Goal: Task Accomplishment & Management: Use online tool/utility

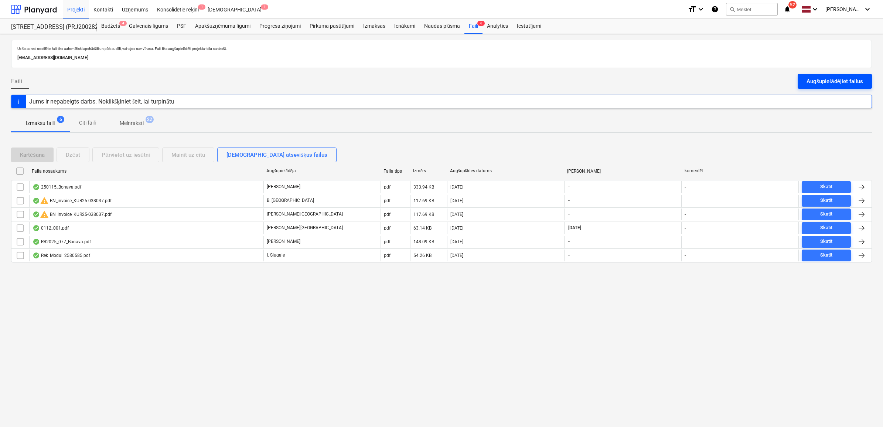
click at [817, 82] on div "Augšupielādējiet failus" at bounding box center [835, 82] width 57 height 10
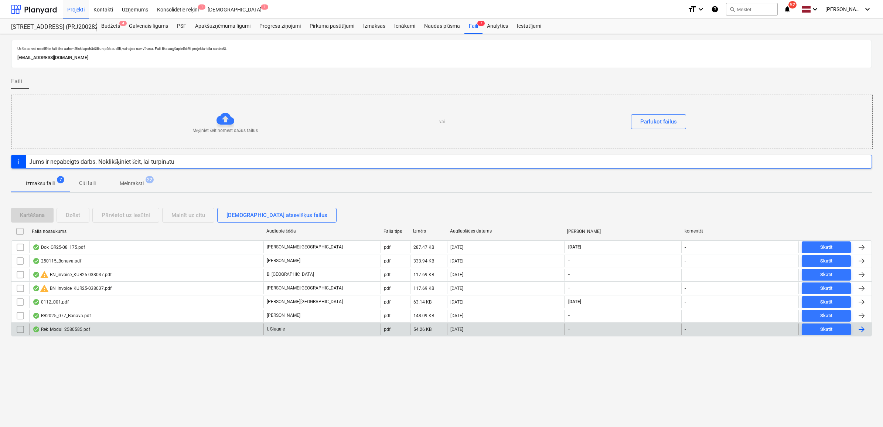
click at [170, 331] on div "Rek_Modul_2580585.pdf" at bounding box center [146, 329] width 234 height 12
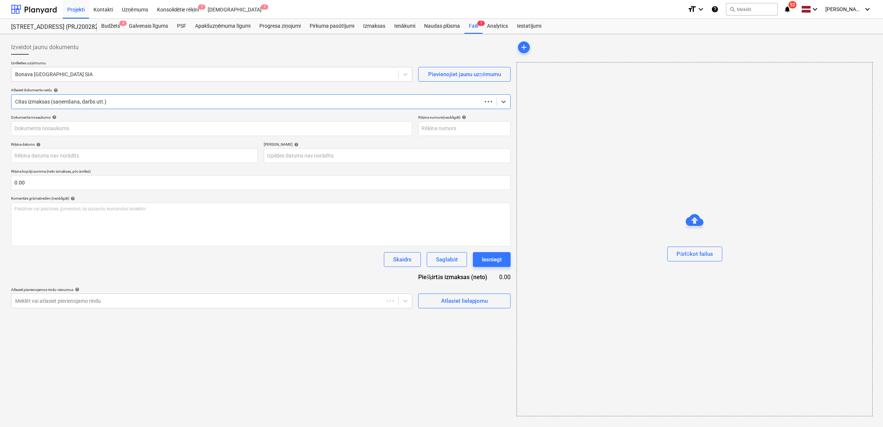
type input "2580585"
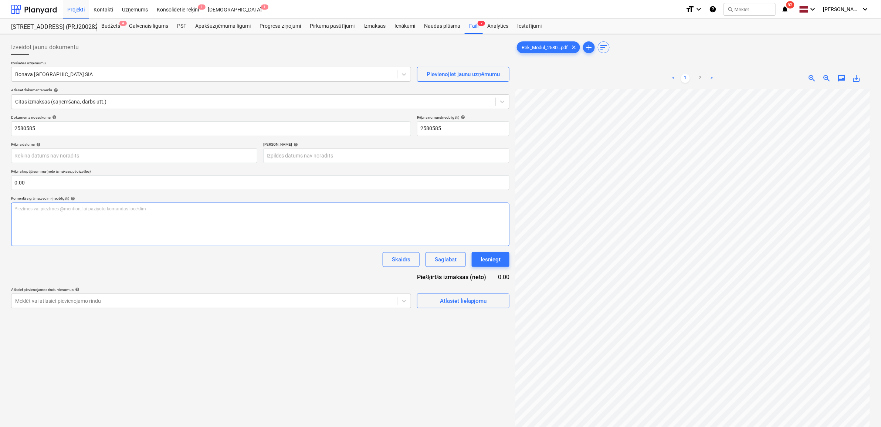
scroll to position [3, 24]
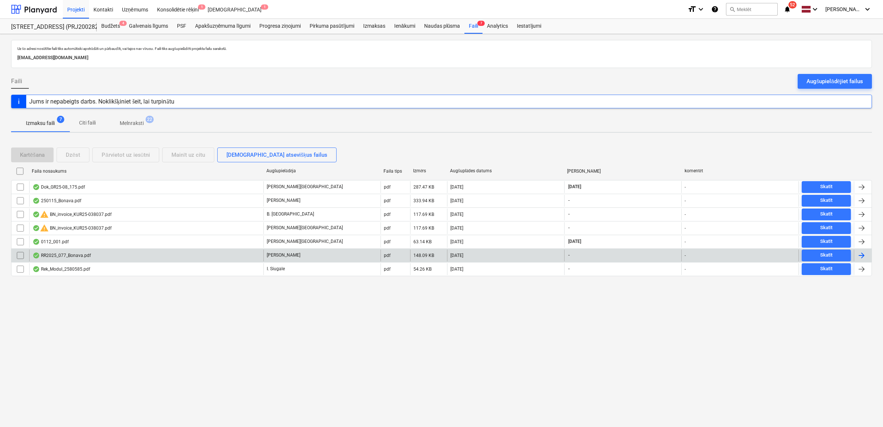
click at [236, 260] on div "RR2025_077_Bonava.pdf" at bounding box center [146, 255] width 234 height 12
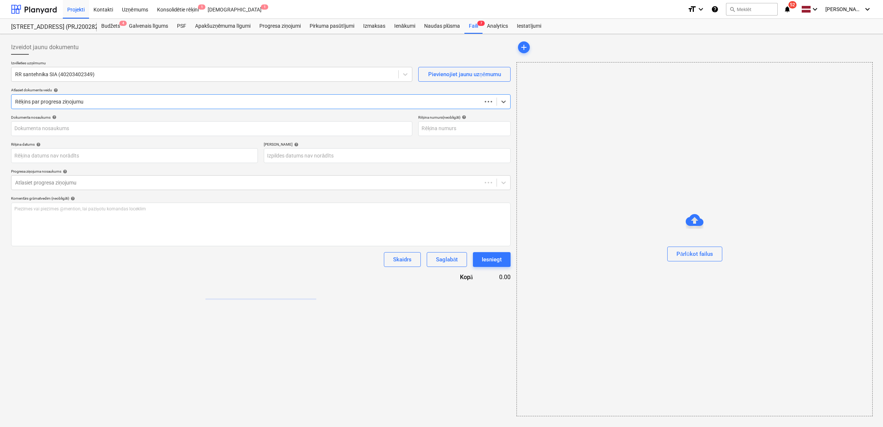
type input "RR2025_077_Bonava.pdf"
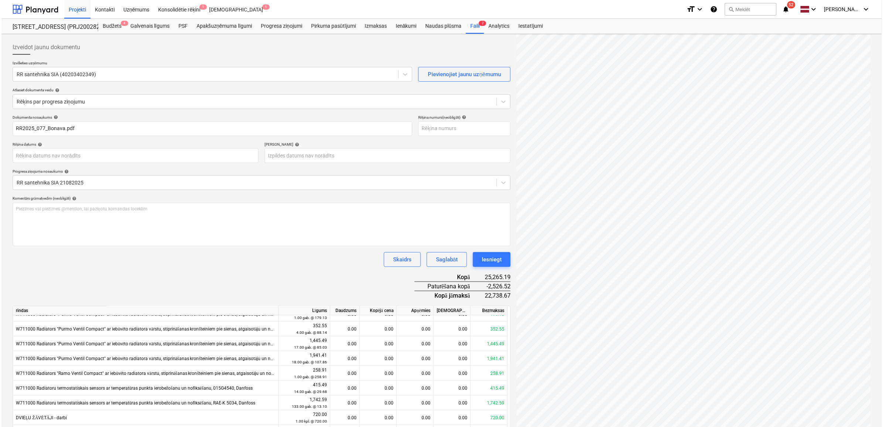
scroll to position [246, 0]
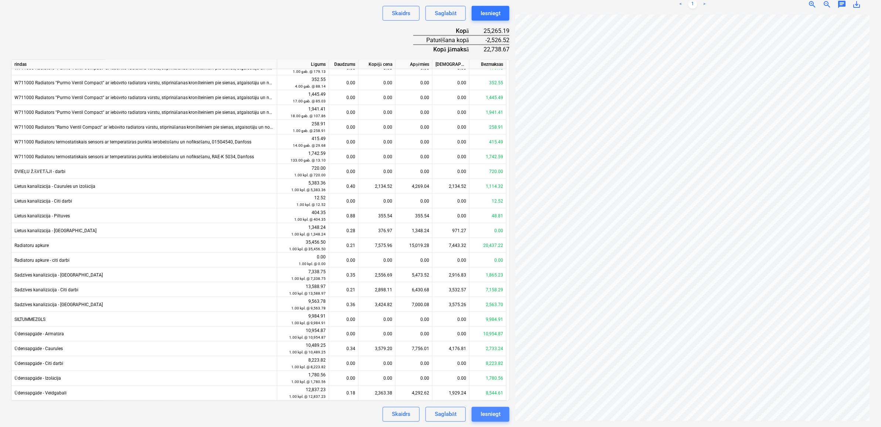
click at [499, 408] on button "Iesniegt" at bounding box center [491, 414] width 38 height 15
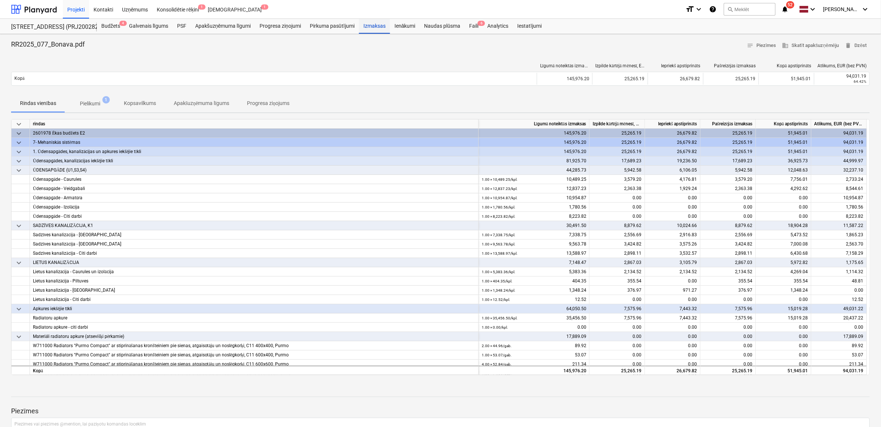
click at [379, 26] on div "Izmaksas" at bounding box center [374, 26] width 31 height 15
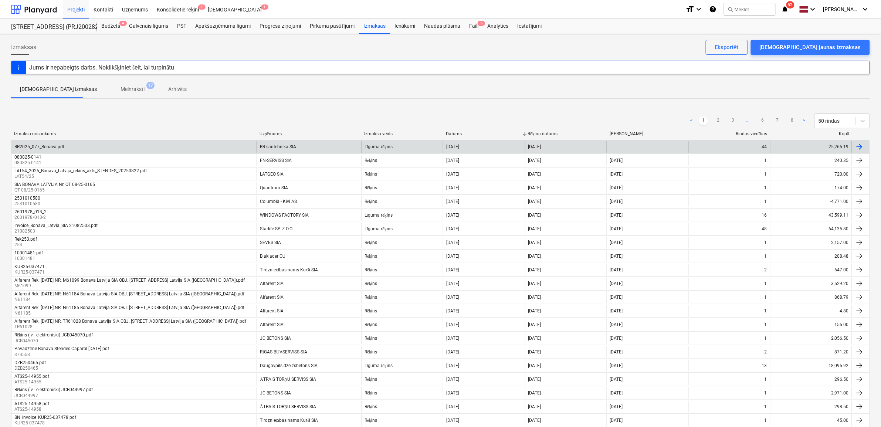
click at [189, 141] on div "RR2025_077_Bonava.pdf" at bounding box center [133, 147] width 245 height 12
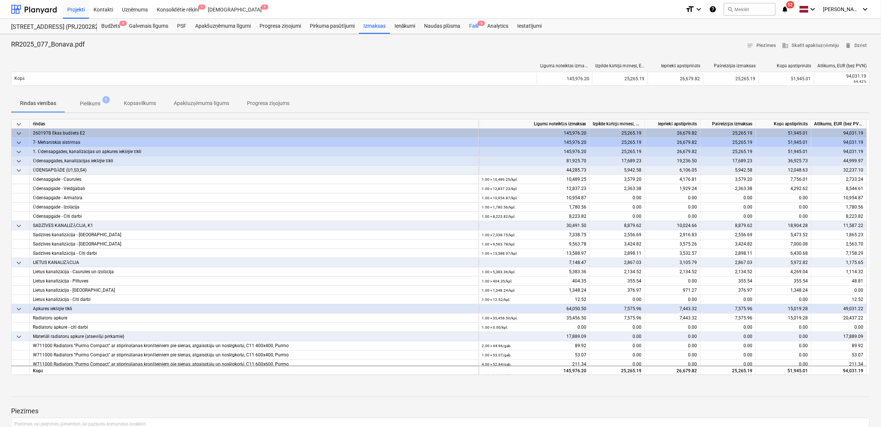
click at [469, 28] on div "Faili 6" at bounding box center [474, 26] width 18 height 15
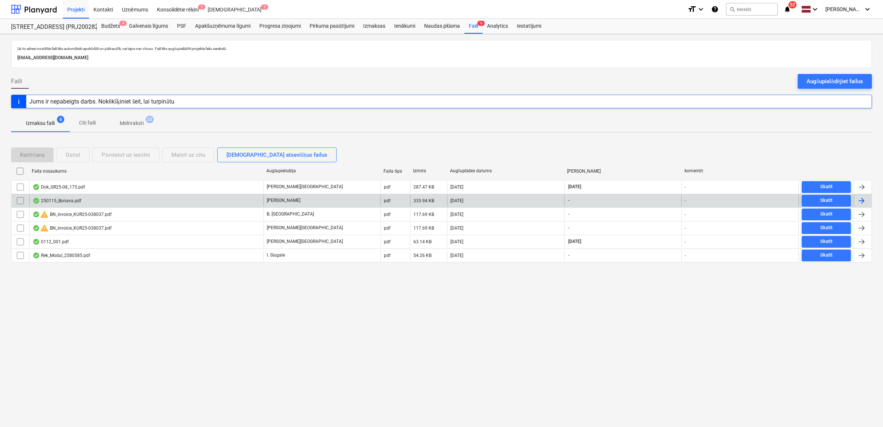
click at [129, 199] on div "250115_Bonava.pdf" at bounding box center [146, 201] width 234 height 12
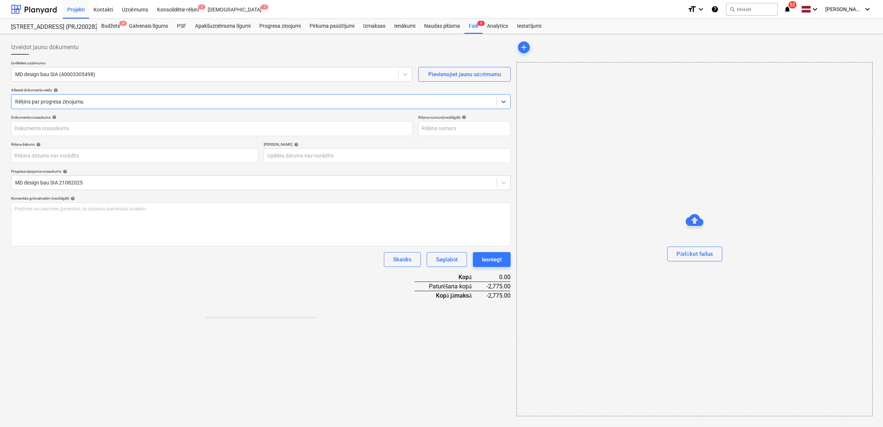
type input "250115"
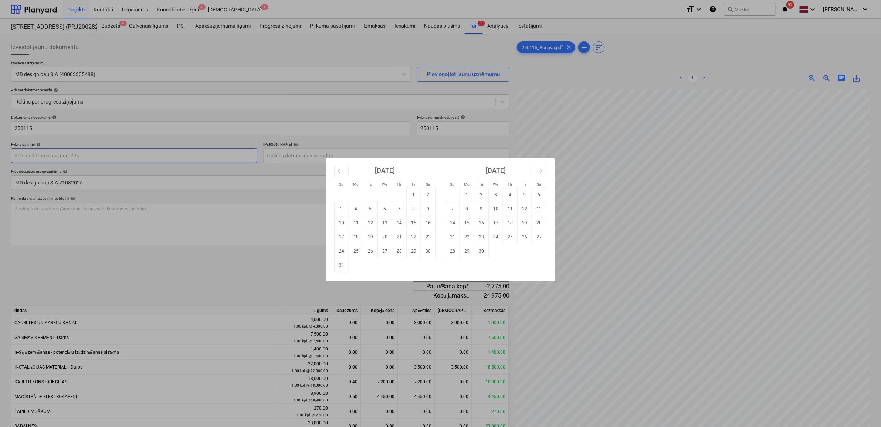
click at [142, 151] on body "Projekti Kontakti Uzņēmums Konsolidētie rēķini 1 Iesūtne 1 format_size keyboard…" at bounding box center [440, 213] width 881 height 427
click at [352, 252] on td "25" at bounding box center [356, 251] width 14 height 14
type input "[DATE]"
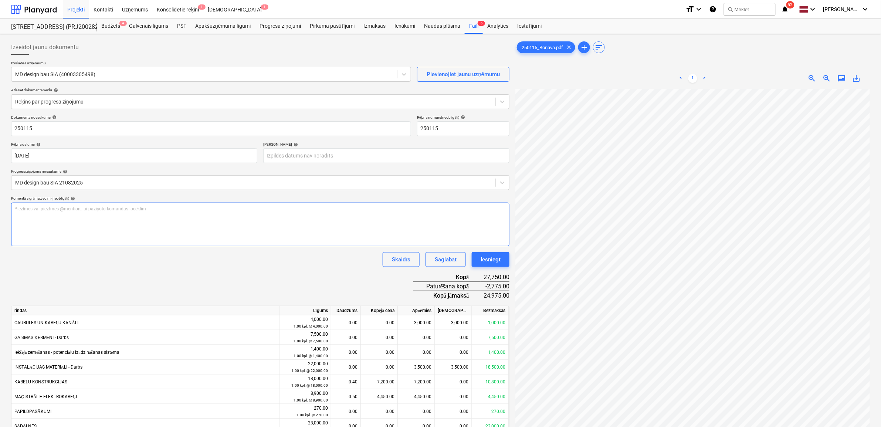
scroll to position [92, 0]
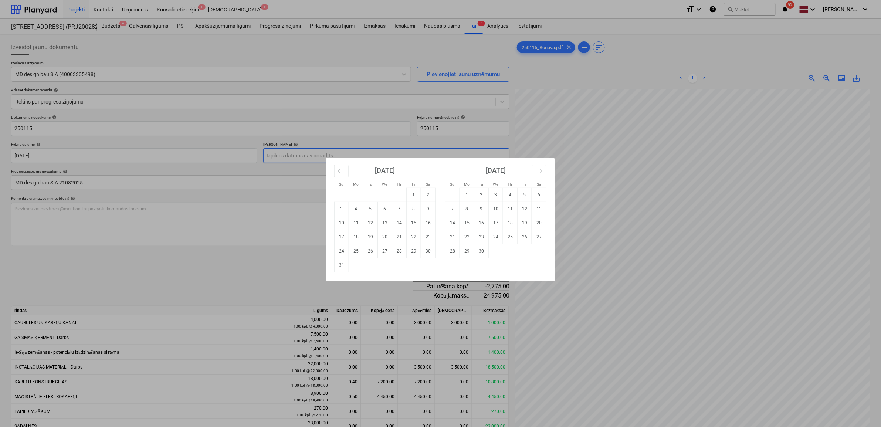
click at [368, 150] on body "Projekti Kontakti Uzņēmums Konsolidētie rēķini 1 Iesūtne 1 format_size keyboard…" at bounding box center [440, 213] width 881 height 427
click at [468, 210] on td "8" at bounding box center [467, 209] width 14 height 14
type input "[DATE]"
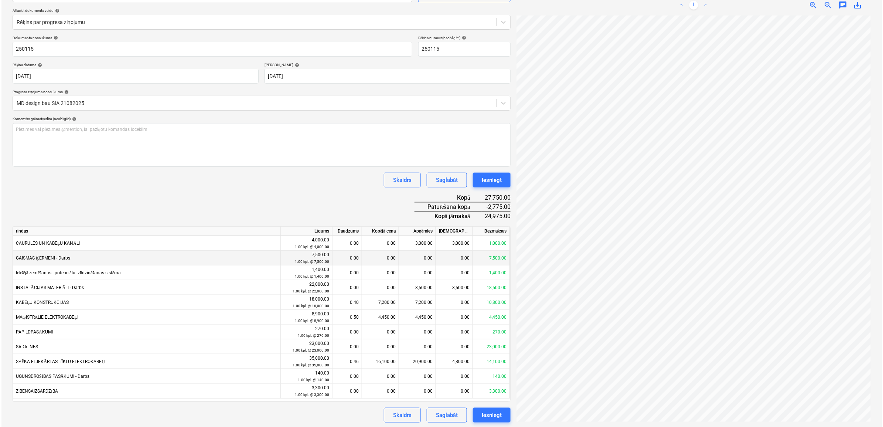
scroll to position [80, 0]
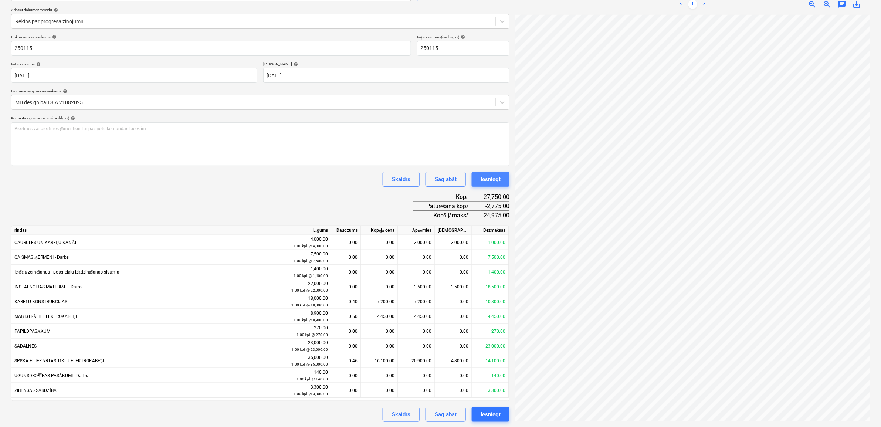
click at [495, 180] on div "Iesniegt" at bounding box center [490, 179] width 20 height 10
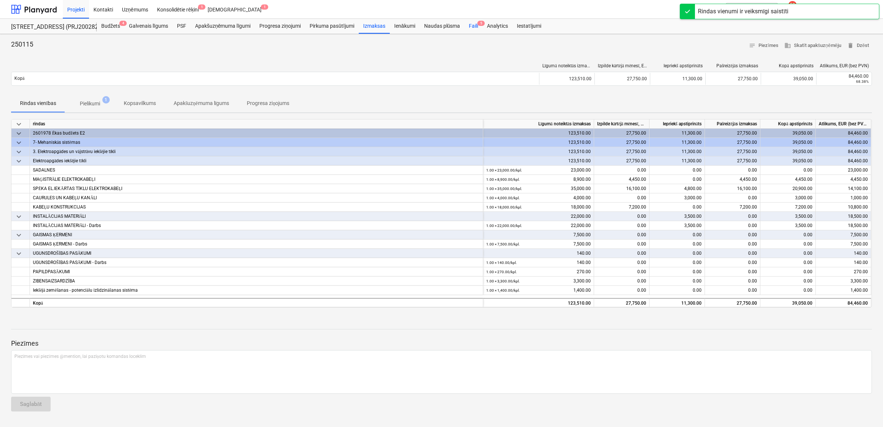
click at [473, 25] on div "Faili 5" at bounding box center [474, 26] width 18 height 15
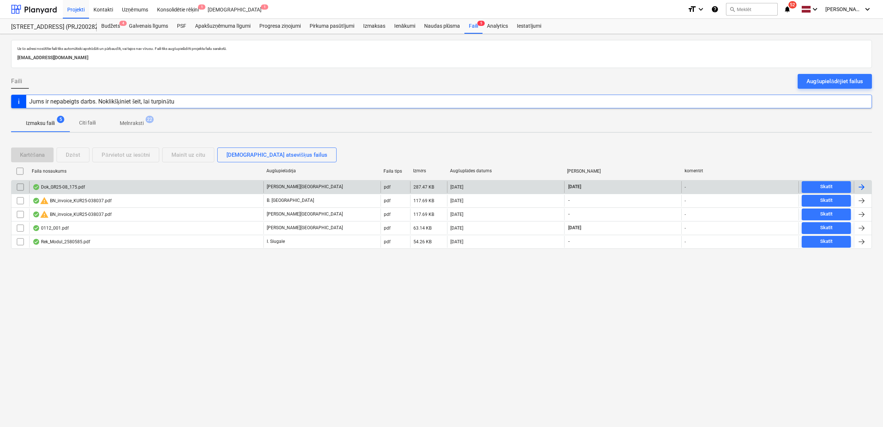
click at [154, 187] on div "Dok_GR25-08_175.pdf" at bounding box center [146, 187] width 234 height 12
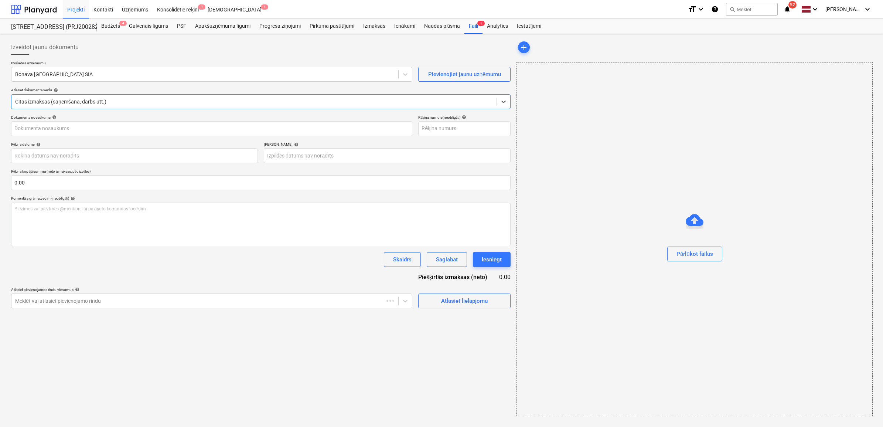
type input "Dok_GR25-08_175.pdf"
type input "[DATE]"
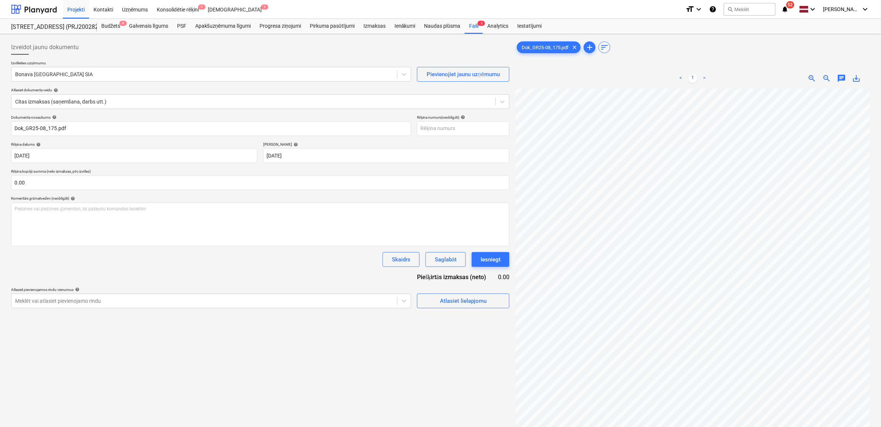
scroll to position [0, 17]
click at [856, 78] on span "save_alt" at bounding box center [856, 78] width 9 height 9
click at [49, 132] on input "Dok_GR25-08_175.pdf" at bounding box center [211, 128] width 400 height 15
click at [455, 128] on input "text" at bounding box center [463, 128] width 92 height 15
paste input "Dok_GR25-08_175"
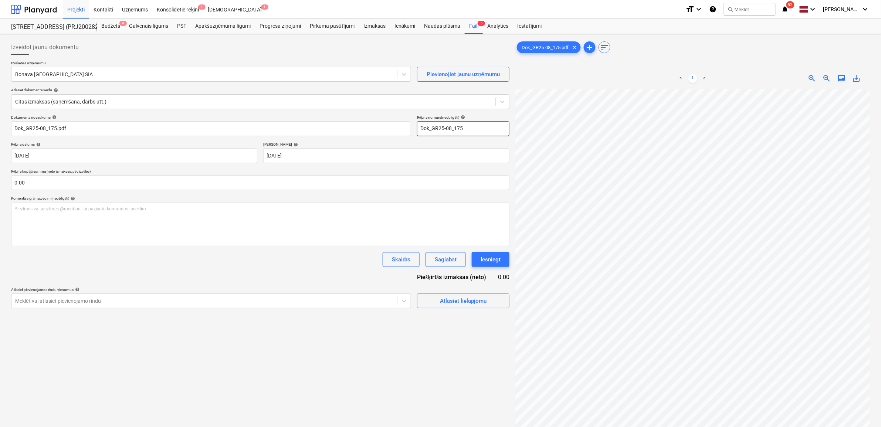
drag, startPoint x: 432, startPoint y: 130, endPoint x: 414, endPoint y: 128, distance: 17.5
click at [414, 128] on div "Dokumenta nosaukums help Dok_GR25-08_175.pdf Rēķina numurs (neobligāti) help Do…" at bounding box center [260, 125] width 498 height 21
click at [444, 132] on input "GR25-08_175" at bounding box center [463, 128] width 92 height 15
type input "GR25-08 175"
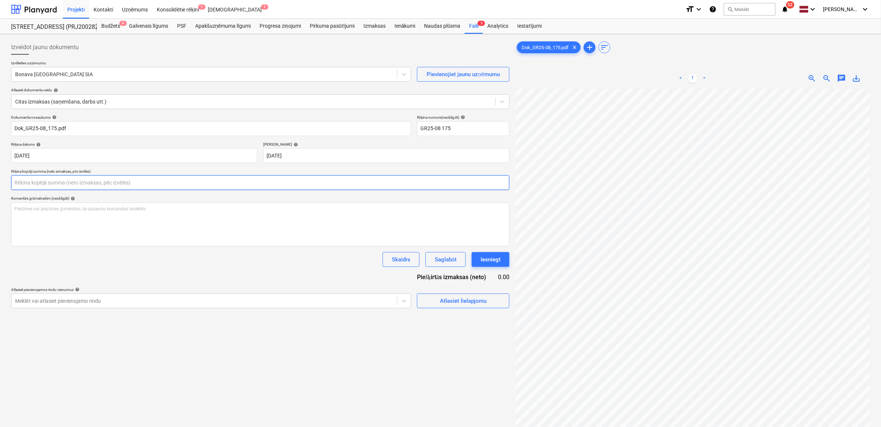
click at [156, 183] on input "text" at bounding box center [260, 182] width 498 height 15
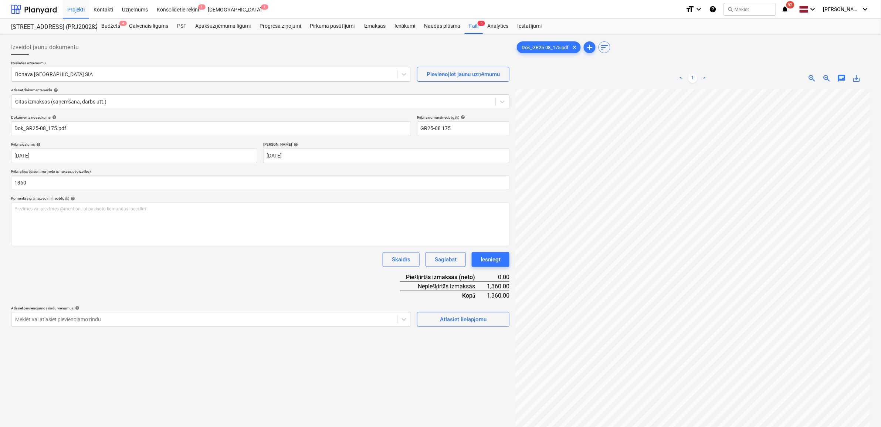
type input "1,360.00"
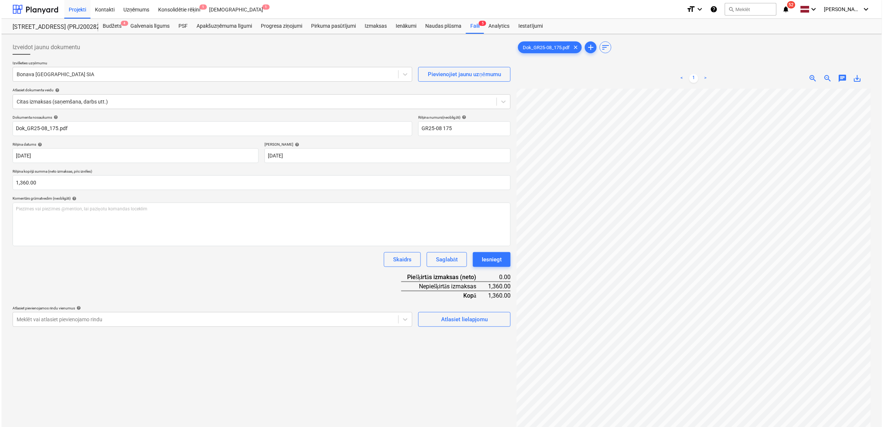
scroll to position [84, 20]
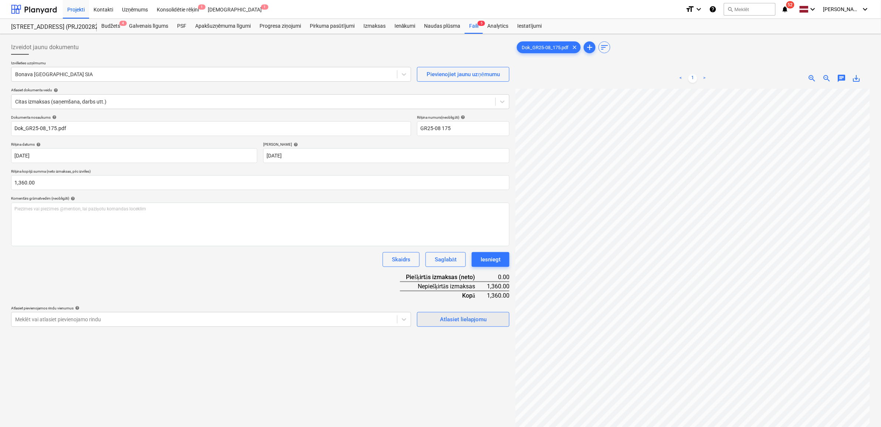
click at [449, 318] on div "Atlasiet lielapjomu" at bounding box center [463, 320] width 47 height 10
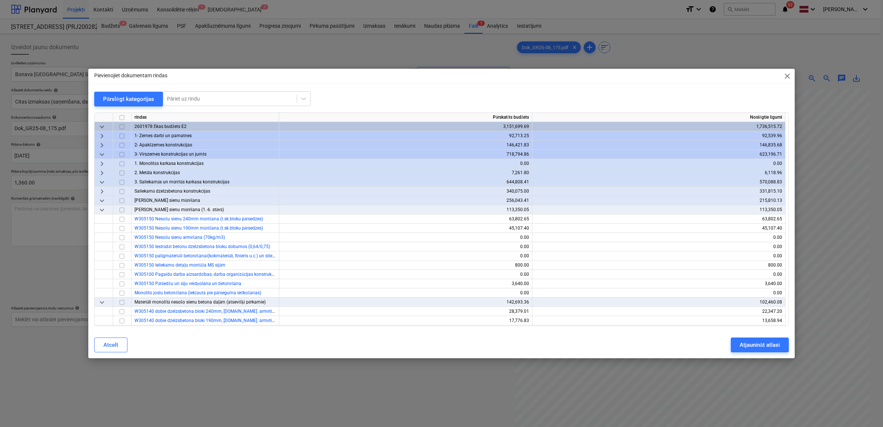
click at [100, 150] on span "keyboard_arrow_down" at bounding box center [102, 154] width 9 height 9
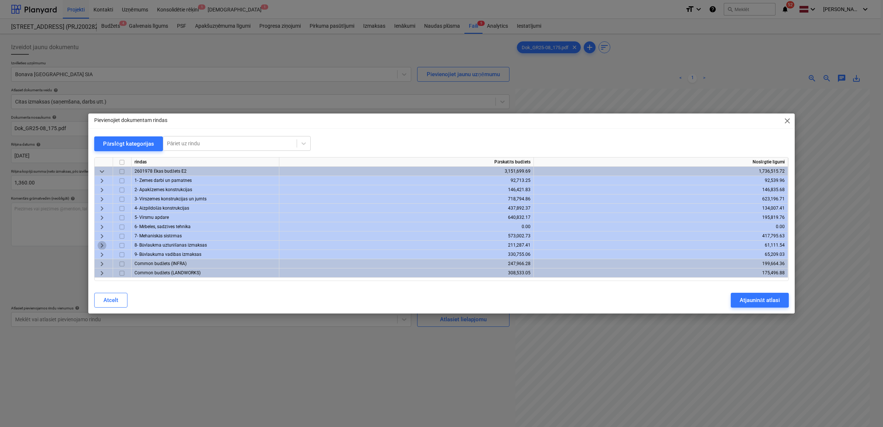
click at [100, 245] on span "keyboard_arrow_right" at bounding box center [102, 245] width 9 height 9
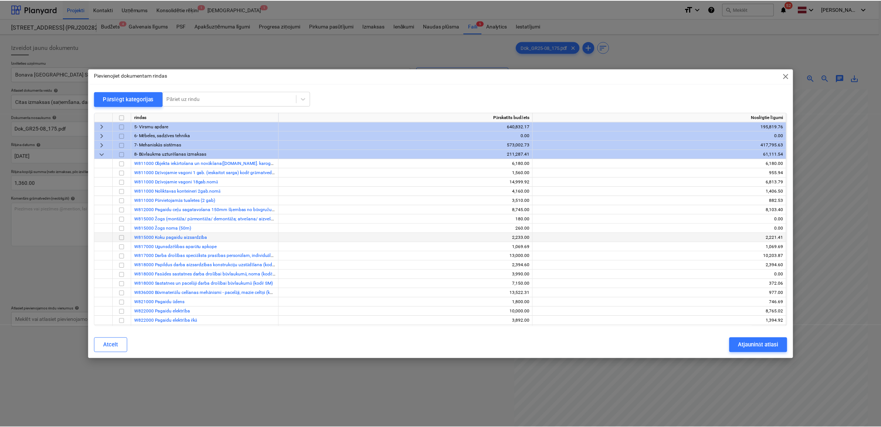
scroll to position [0, 0]
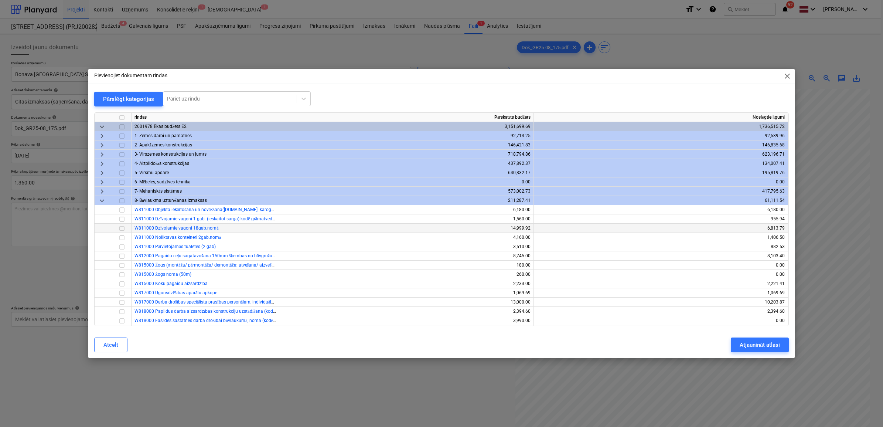
click at [121, 227] on input "checkbox" at bounding box center [122, 228] width 9 height 9
click at [757, 344] on div "Atjaunināt atlasi" at bounding box center [760, 345] width 40 height 10
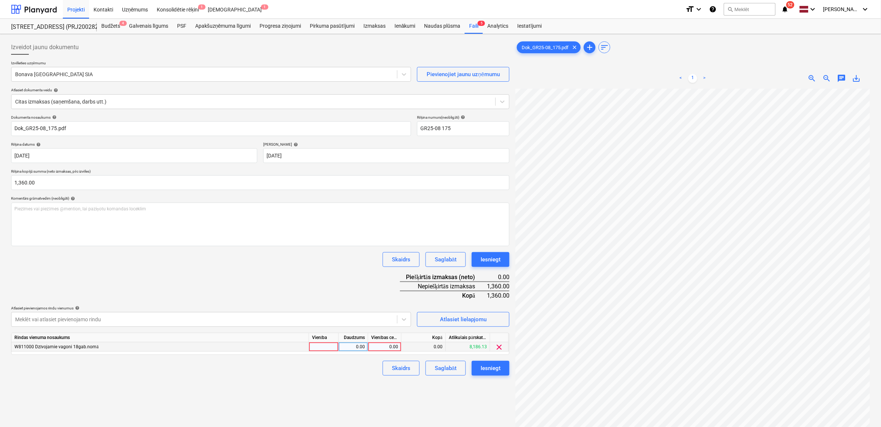
click at [383, 347] on div "0.00" at bounding box center [384, 346] width 27 height 9
type input "1360"
drag, startPoint x: 342, startPoint y: 407, endPoint x: 352, endPoint y: 407, distance: 10.3
click at [342, 407] on div "Izveidot jaunu dokumentu Izvēlieties uzņēmumu Bonava Latvija SIA Pievienojiet j…" at bounding box center [260, 267] width 504 height 461
click at [487, 368] on div "Iesniegt" at bounding box center [490, 368] width 20 height 10
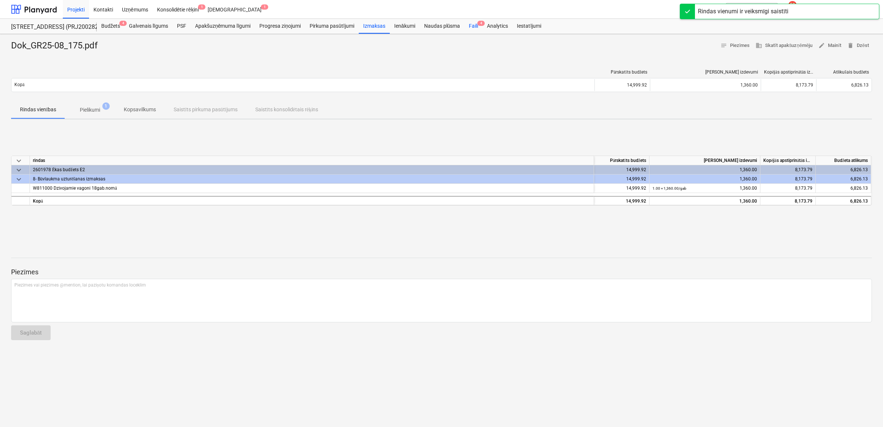
drag, startPoint x: 473, startPoint y: 21, endPoint x: 475, endPoint y: 27, distance: 6.5
click at [473, 21] on div "Faili 4" at bounding box center [474, 26] width 18 height 15
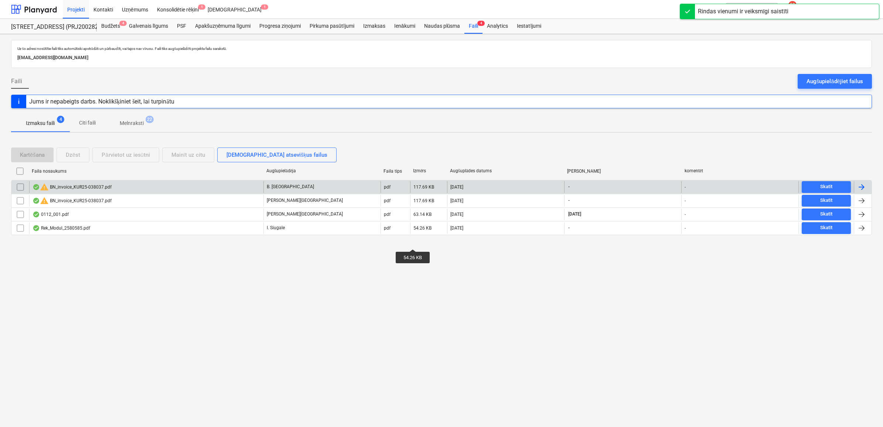
click at [316, 184] on div "B. [GEOGRAPHIC_DATA]" at bounding box center [322, 187] width 117 height 12
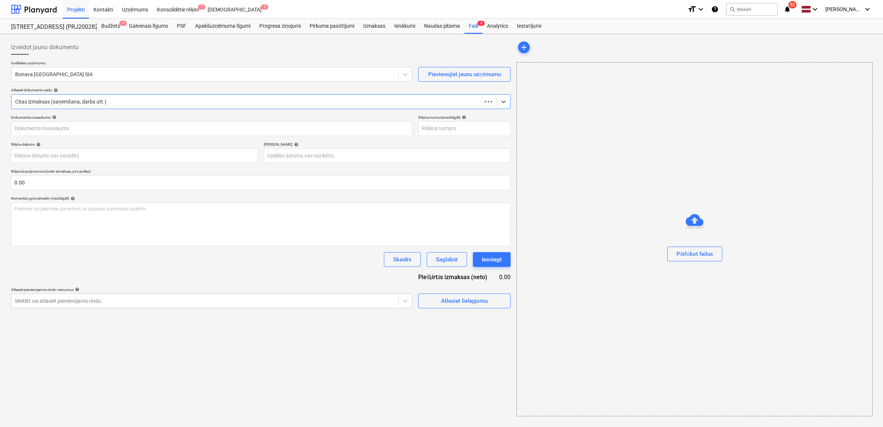
type input "KUR25-038037"
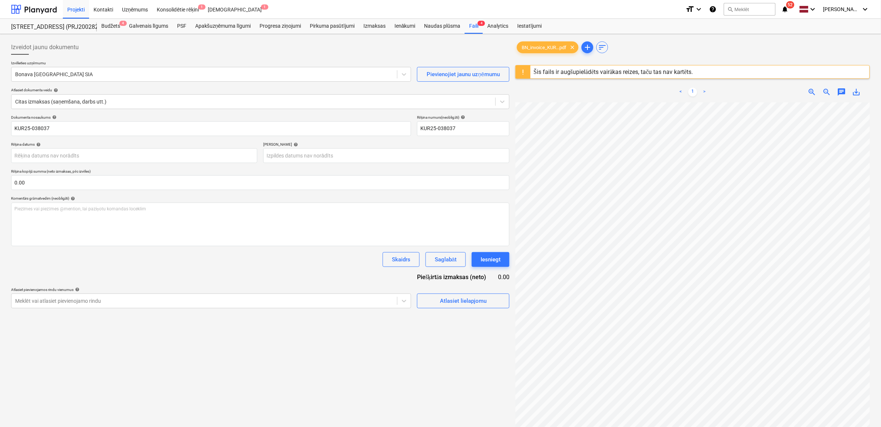
scroll to position [0, 12]
click at [337, 72] on div at bounding box center [204, 74] width 378 height 7
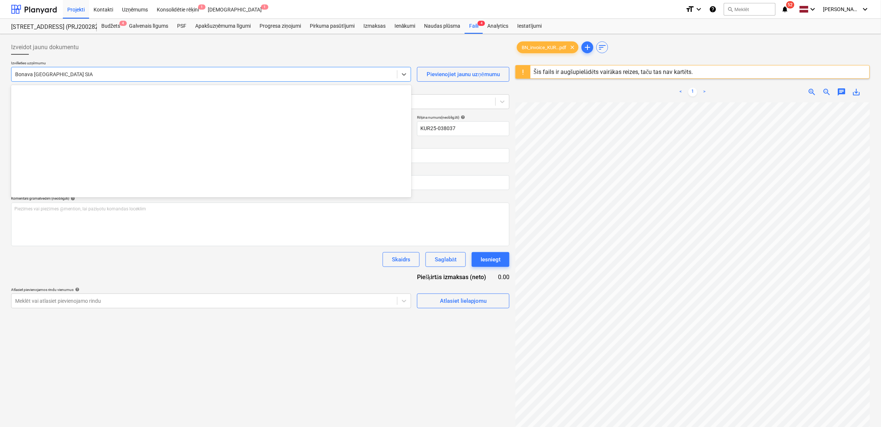
scroll to position [1358, 0]
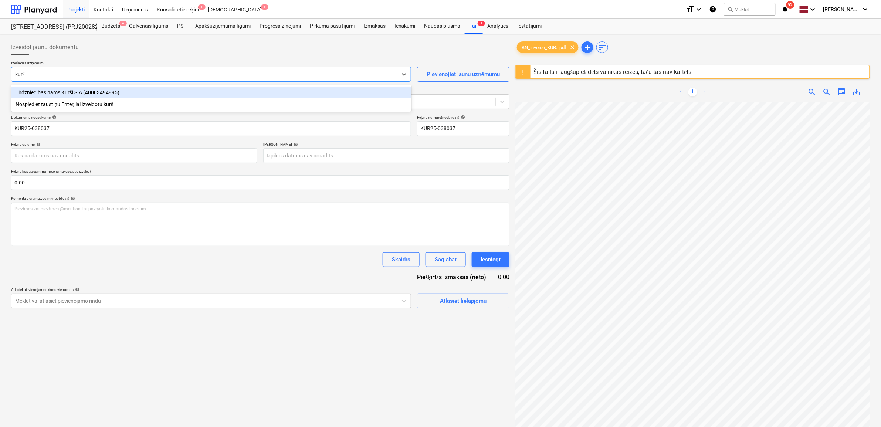
type input "kurši"
click at [67, 95] on div "Tirdzniecības nams Kurši SIA (40003494995)" at bounding box center [211, 92] width 400 height 12
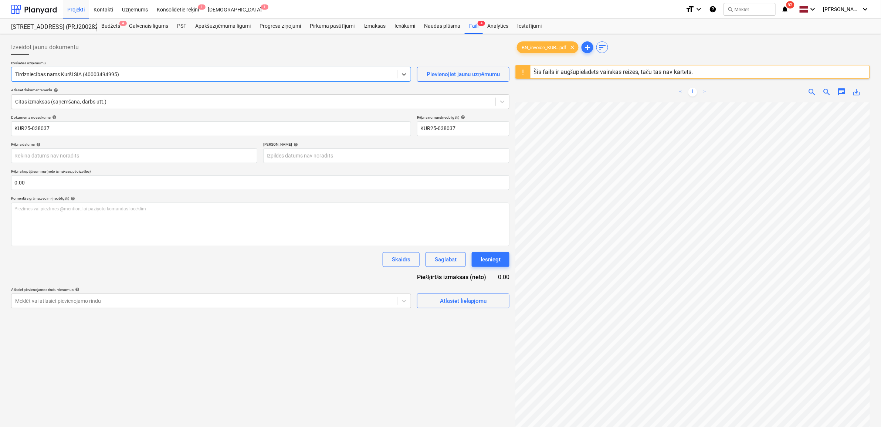
click at [858, 95] on span "save_alt" at bounding box center [856, 92] width 9 height 9
click at [60, 129] on input "KUR25-038037" at bounding box center [211, 128] width 400 height 15
drag, startPoint x: 32, startPoint y: 128, endPoint x: 0, endPoint y: 126, distance: 31.9
click at [0, 126] on html "Projekti Kontakti Uzņēmums Konsolidētie rēķini 1 Iesūtne 1 format_size keyboard…" at bounding box center [440, 213] width 881 height 427
paste input "BN_invoice_"
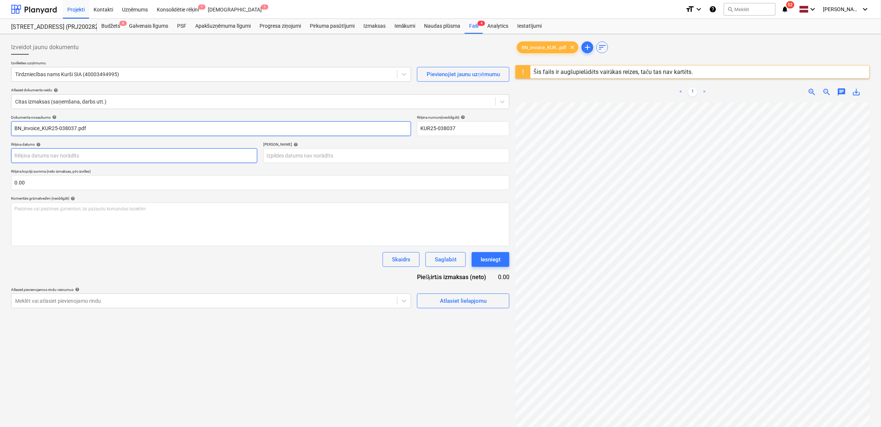
type input "BN_invoice_KUR25-038037.pdf"
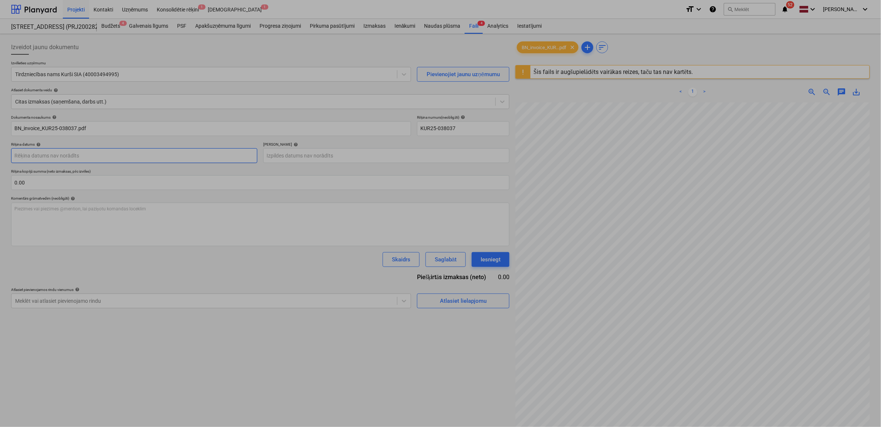
drag, startPoint x: 159, startPoint y: 155, endPoint x: 167, endPoint y: 162, distance: 10.0
click at [159, 155] on body "Projekti Kontakti Uzņēmums Konsolidētie rēķini 1 Iesūtne 1 format_size keyboard…" at bounding box center [440, 213] width 881 height 427
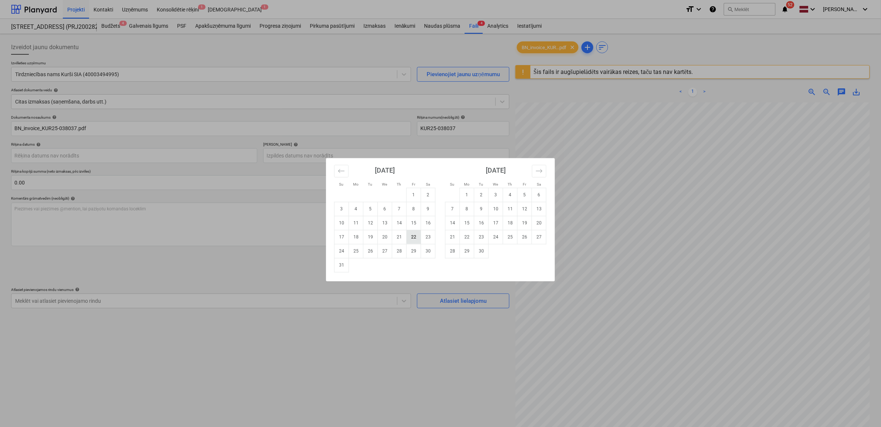
click at [414, 235] on td "22" at bounding box center [414, 237] width 14 height 14
type input "[DATE]"
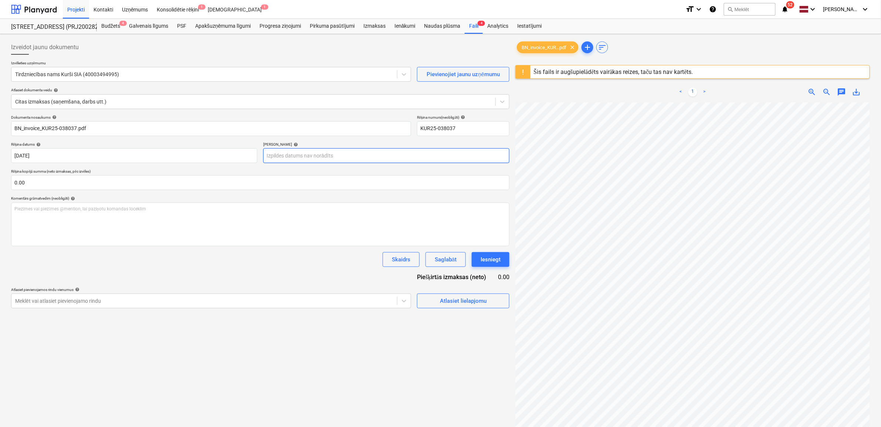
click at [370, 156] on body "Projekti Kontakti Uzņēmums Konsolidētie rēķini 1 Iesūtne 1 format_size keyboard…" at bounding box center [440, 213] width 881 height 427
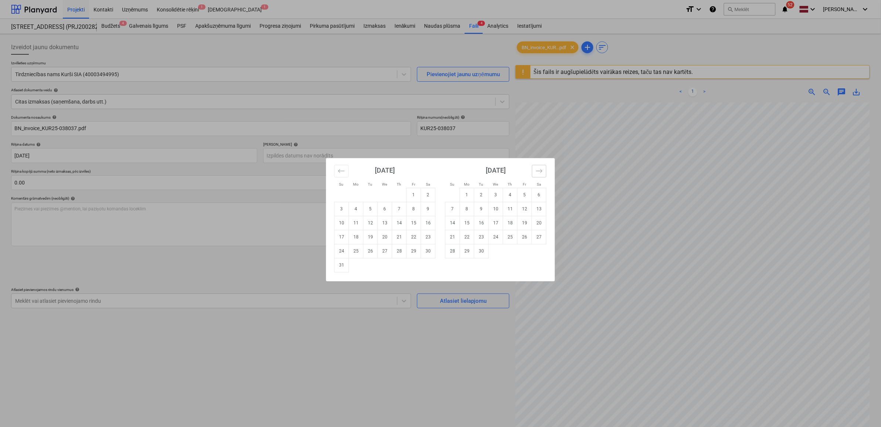
click at [537, 170] on icon "Move forward to switch to the next month." at bounding box center [539, 170] width 7 height 7
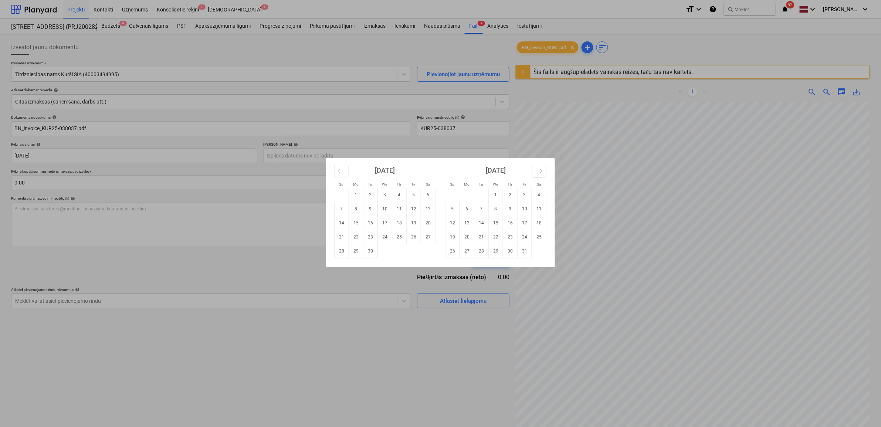
click at [538, 170] on icon "Move forward to switch to the next month." at bounding box center [539, 170] width 7 height 7
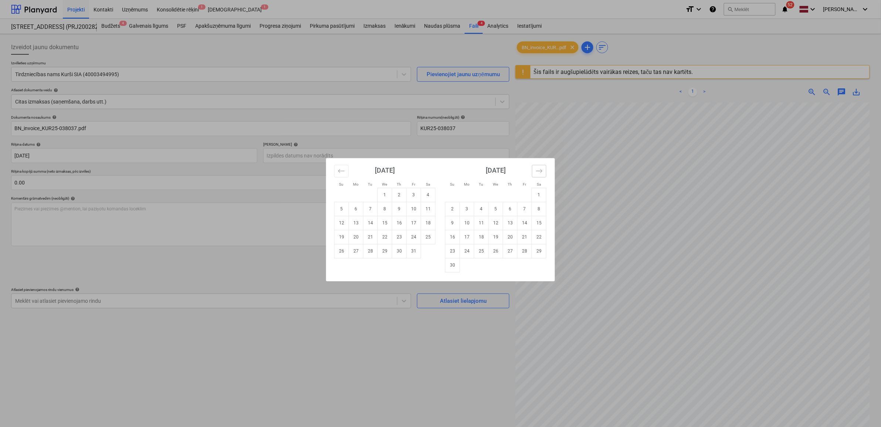
click at [538, 170] on icon "Move forward to switch to the next month." at bounding box center [539, 170] width 7 height 7
click at [540, 222] on td "20" at bounding box center [539, 223] width 14 height 14
type input "[DATE]"
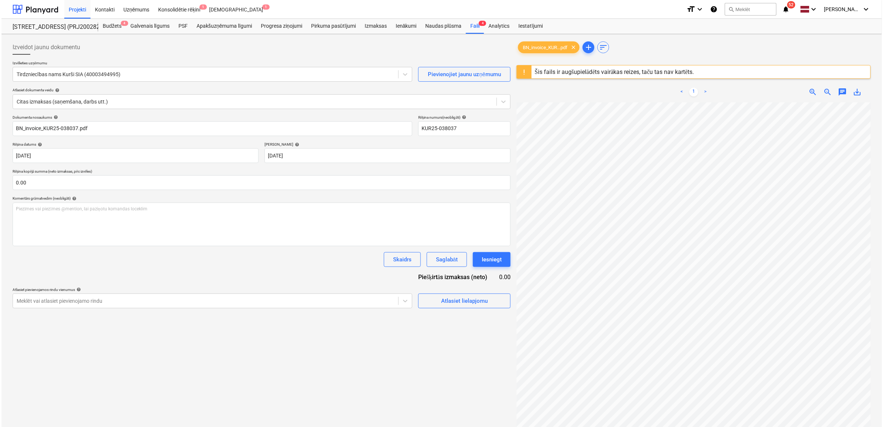
scroll to position [126, 56]
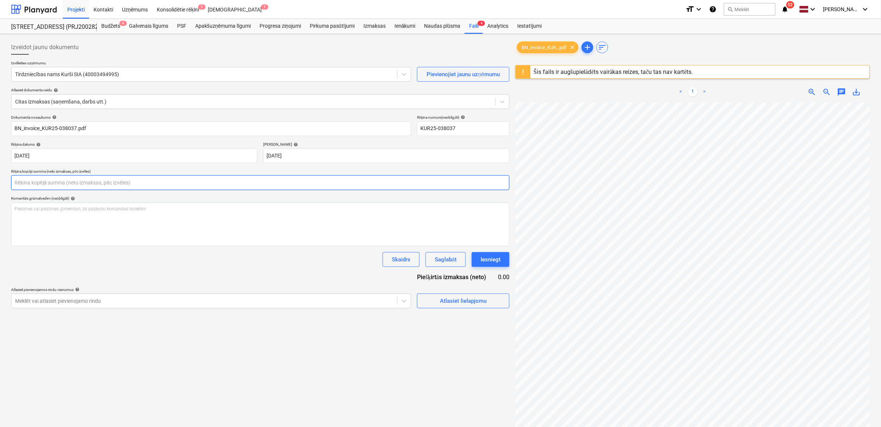
click at [213, 183] on input "text" at bounding box center [260, 182] width 498 height 15
type input "115.01"
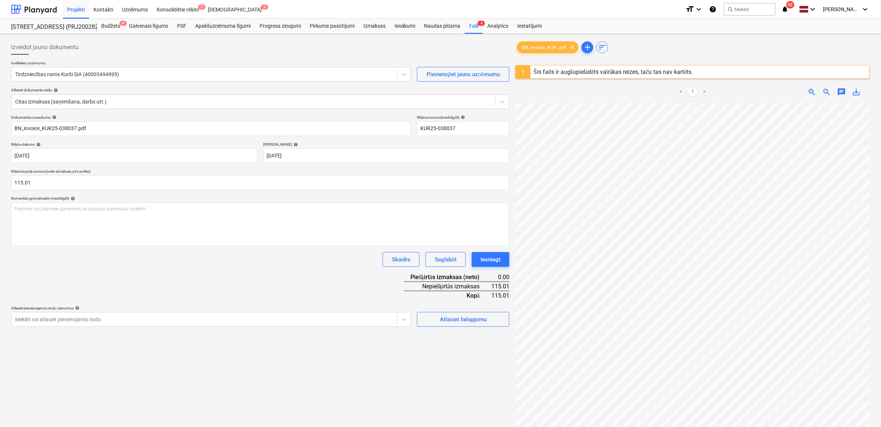
click at [252, 270] on div "Dokumenta nosaukums help BN_invoice_KUR25-038037.pdf Rēķina numurs (neobligāti)…" at bounding box center [260, 221] width 498 height 212
click at [453, 315] on div "Atlasiet lielapjomu" at bounding box center [463, 320] width 47 height 10
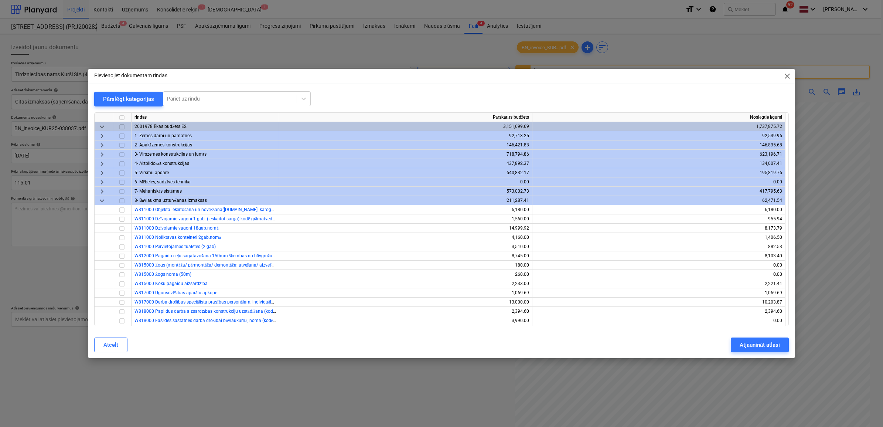
click at [102, 156] on span "keyboard_arrow_right" at bounding box center [102, 154] width 9 height 9
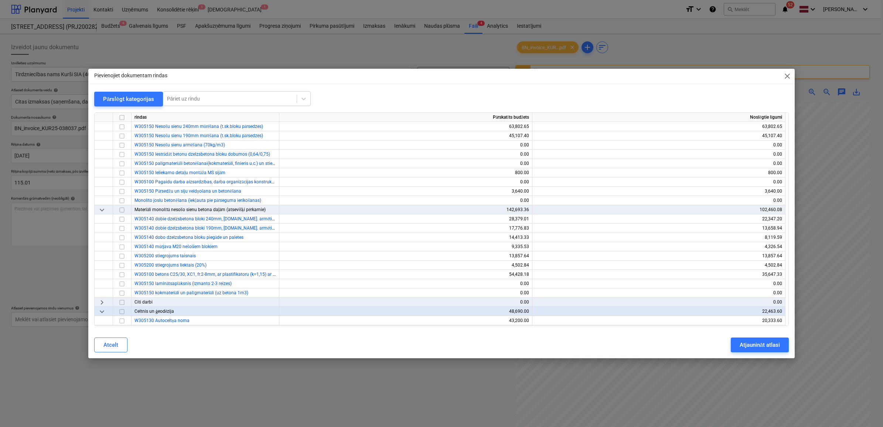
scroll to position [0, 0]
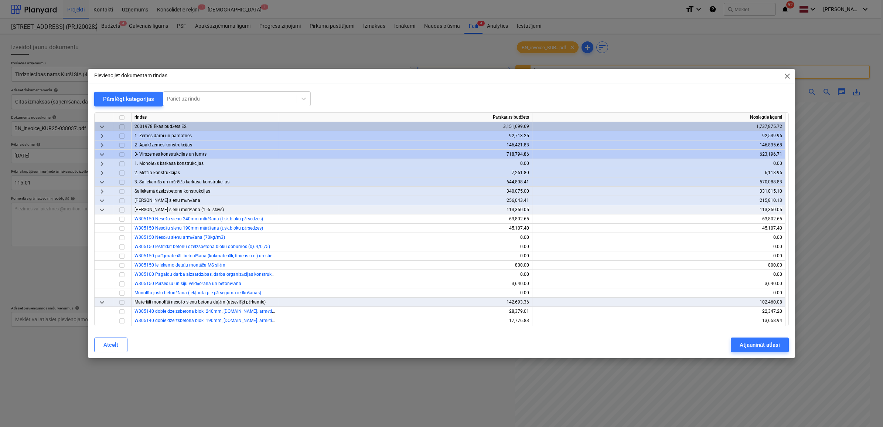
click at [106, 179] on span "keyboard_arrow_down" at bounding box center [102, 181] width 9 height 9
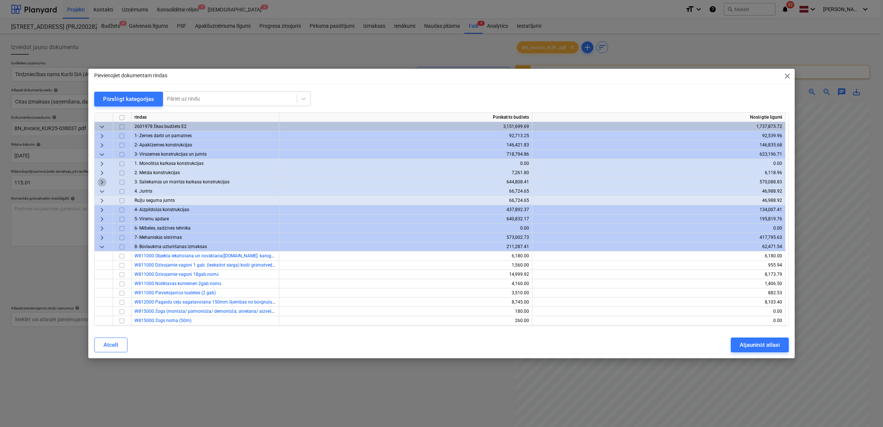
click at [104, 181] on span "keyboard_arrow_right" at bounding box center [102, 181] width 9 height 9
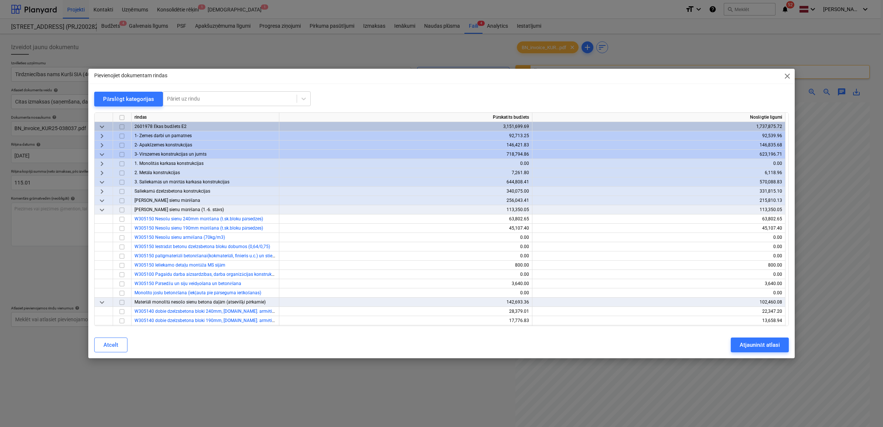
click at [105, 192] on span "keyboard_arrow_right" at bounding box center [102, 191] width 9 height 9
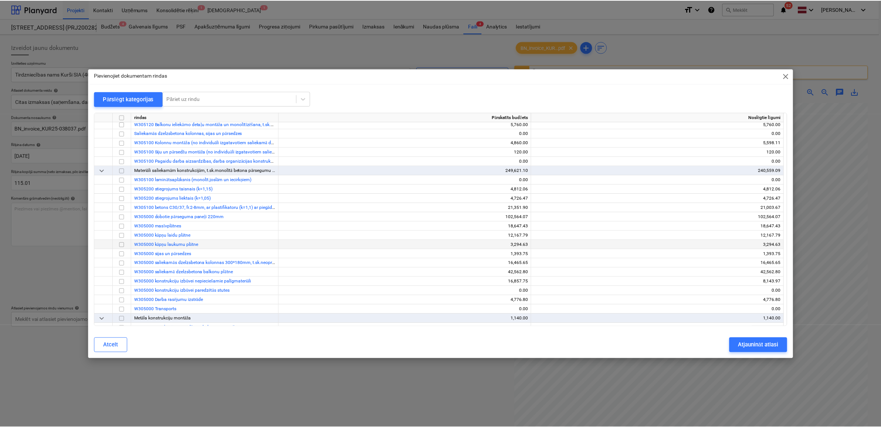
scroll to position [185, 0]
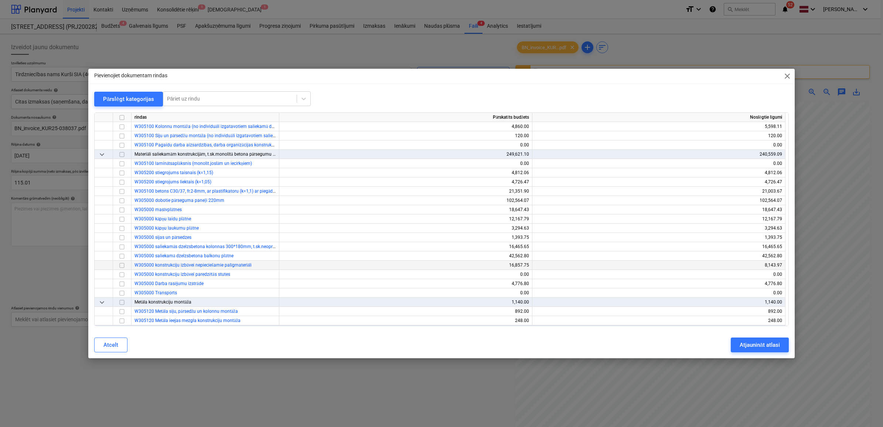
click at [121, 265] on input "checkbox" at bounding box center [122, 265] width 9 height 9
click at [775, 346] on div "Atjaunināt atlasi" at bounding box center [760, 345] width 40 height 10
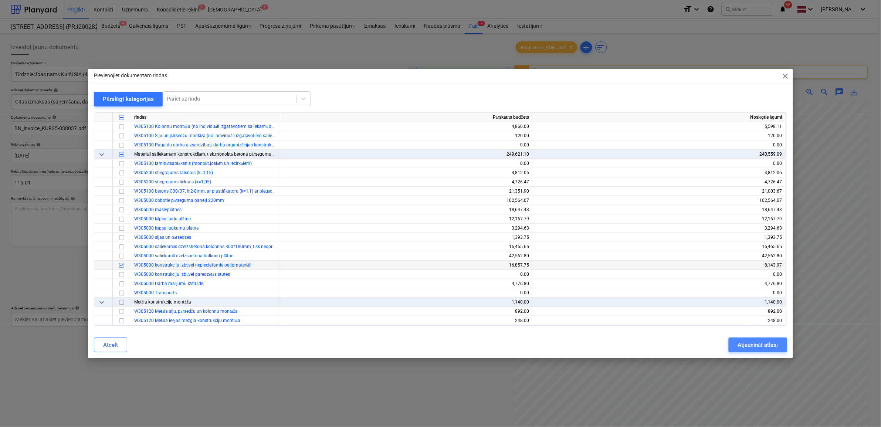
scroll to position [126, 55]
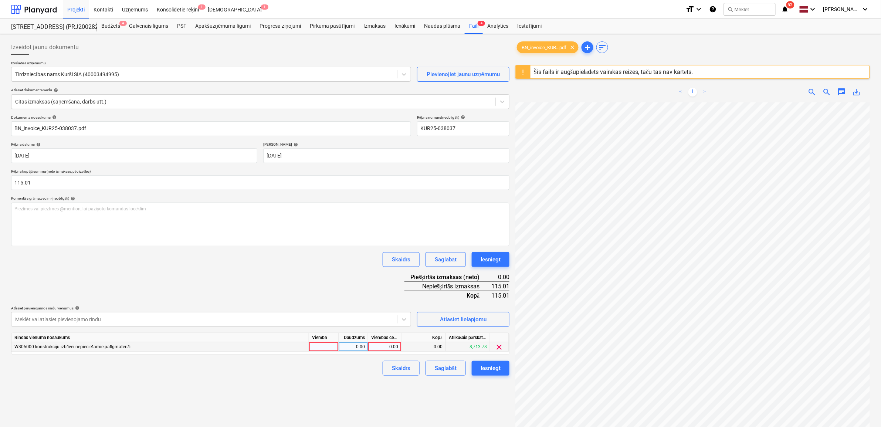
click at [385, 346] on div "0.00" at bounding box center [384, 346] width 27 height 9
type input "115.01"
click at [363, 406] on div "Izveidot jaunu dokumentu Izvēlieties uzņēmumu Tirdzniecības nams Kurši SIA (400…" at bounding box center [260, 274] width 504 height 475
click at [494, 367] on div "Iesniegt" at bounding box center [490, 368] width 20 height 10
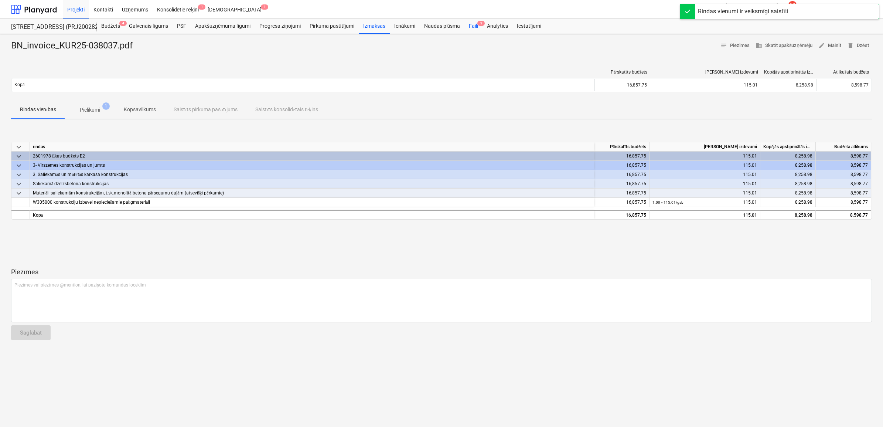
click at [470, 21] on div "Faili 3" at bounding box center [474, 26] width 18 height 15
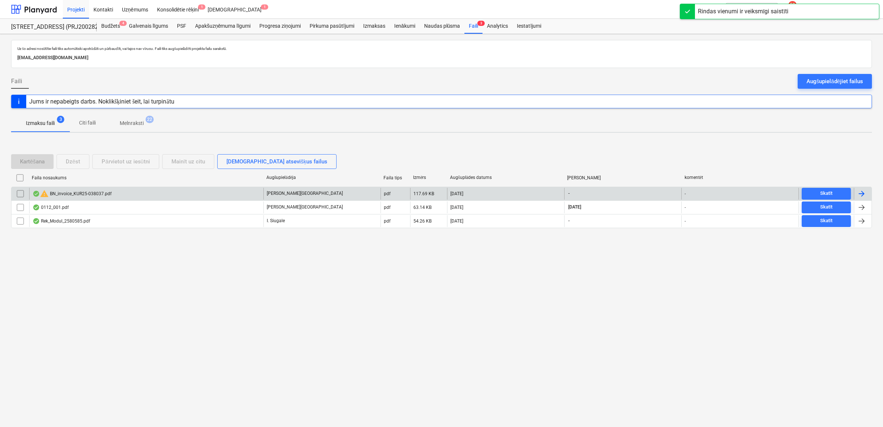
click at [180, 194] on div "warning BN_invoice_KUR25-038037.pdf" at bounding box center [146, 194] width 234 height 12
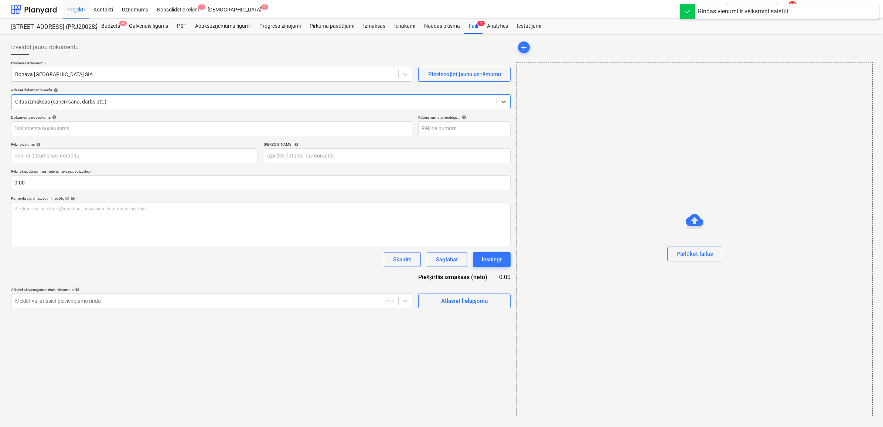
type input "KUR25-038037"
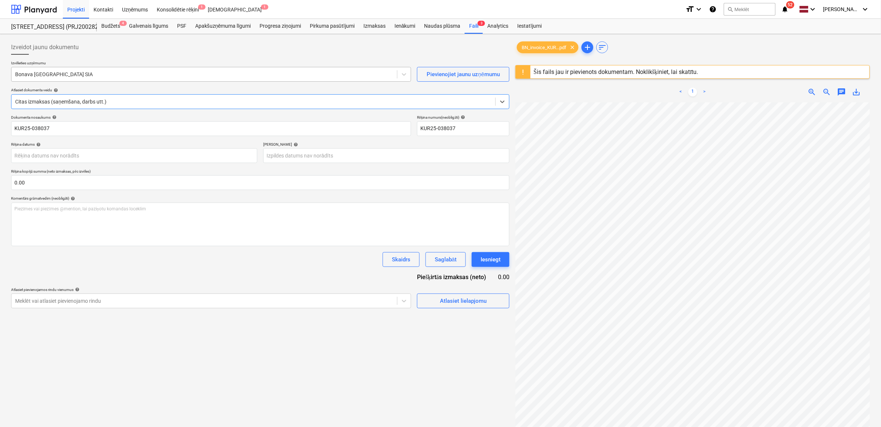
click at [255, 72] on div at bounding box center [204, 74] width 378 height 7
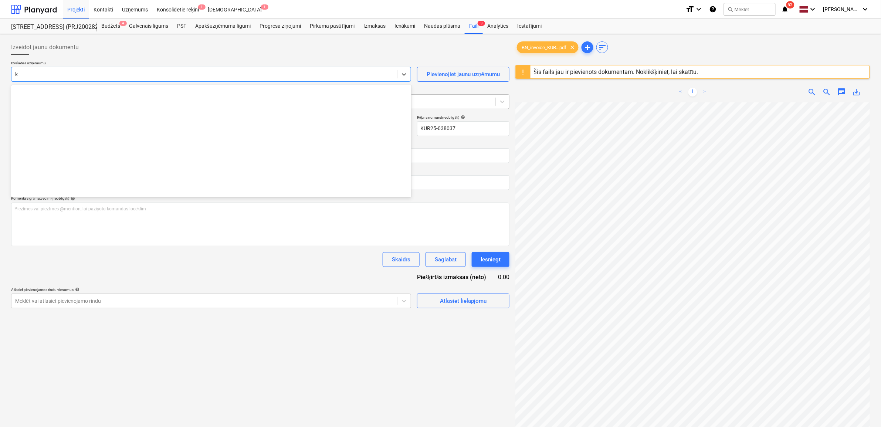
scroll to position [1358, 0]
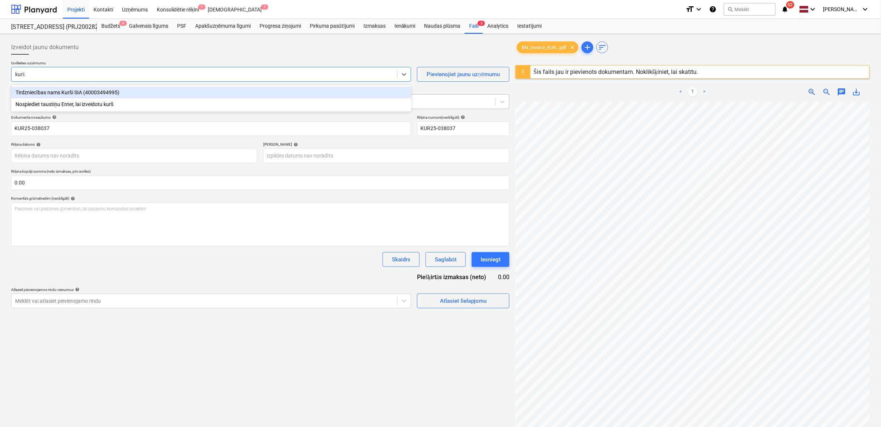
type input "kurši"
click at [133, 88] on div "Tirdzniecības nams Kurši SIA (40003494995)" at bounding box center [211, 92] width 400 height 12
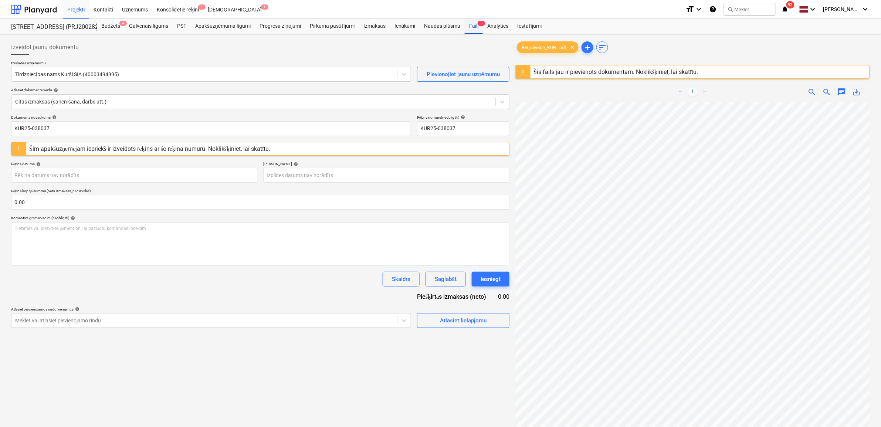
click at [473, 24] on div "Faili 3" at bounding box center [474, 26] width 18 height 15
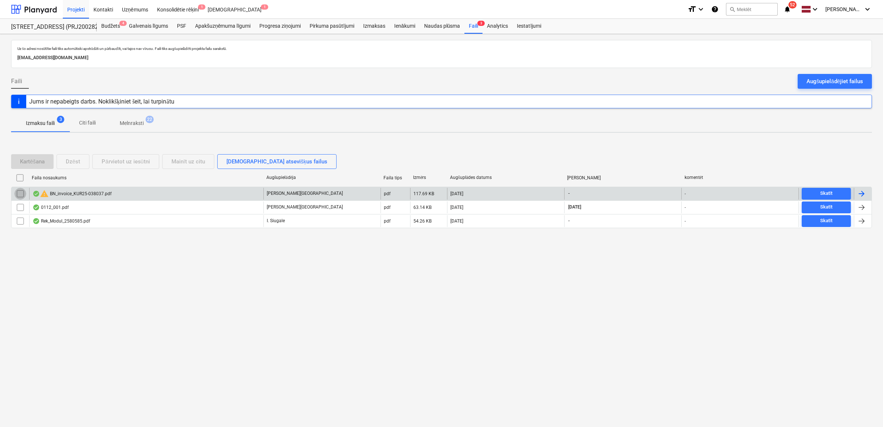
click at [23, 194] on input "checkbox" at bounding box center [20, 194] width 12 height 12
click at [71, 161] on div "Dzēst" at bounding box center [73, 162] width 14 height 10
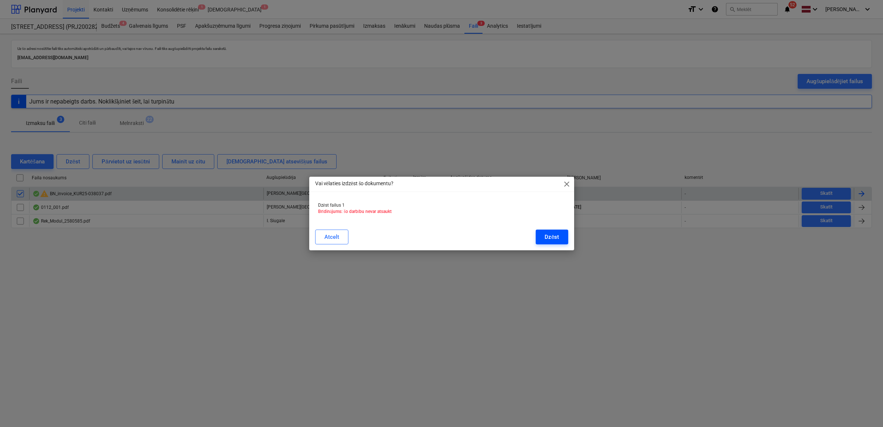
click at [556, 237] on div "Dzēst" at bounding box center [552, 237] width 14 height 10
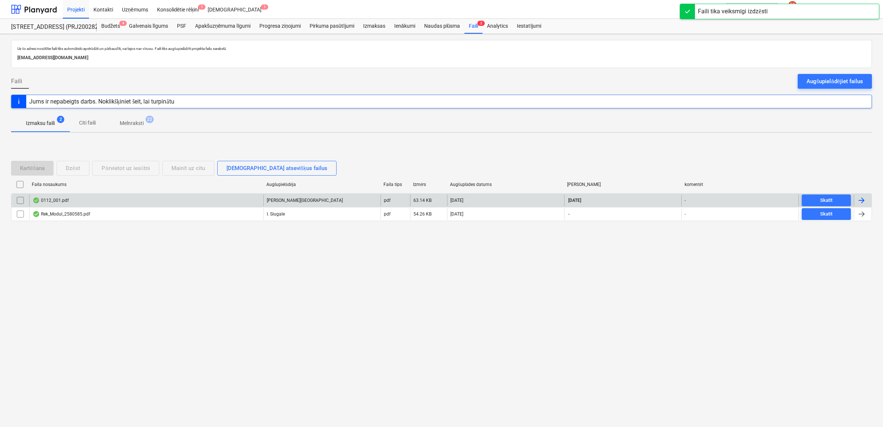
click at [96, 204] on div "0112_001.pdf" at bounding box center [146, 200] width 234 height 12
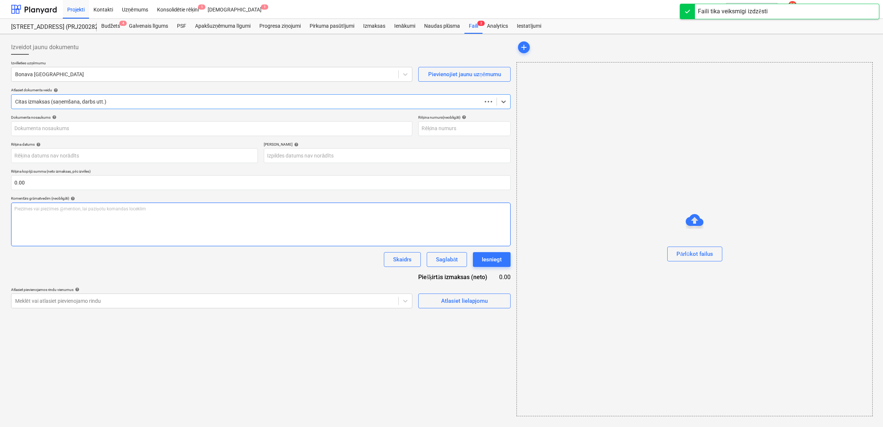
type input "25-1214"
type input "[DATE]"
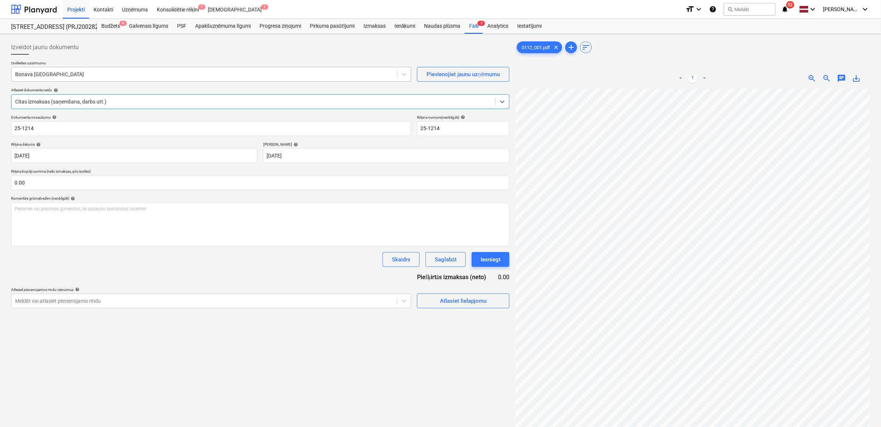
click at [135, 70] on div "Bonava [GEOGRAPHIC_DATA]" at bounding box center [204, 74] width 386 height 10
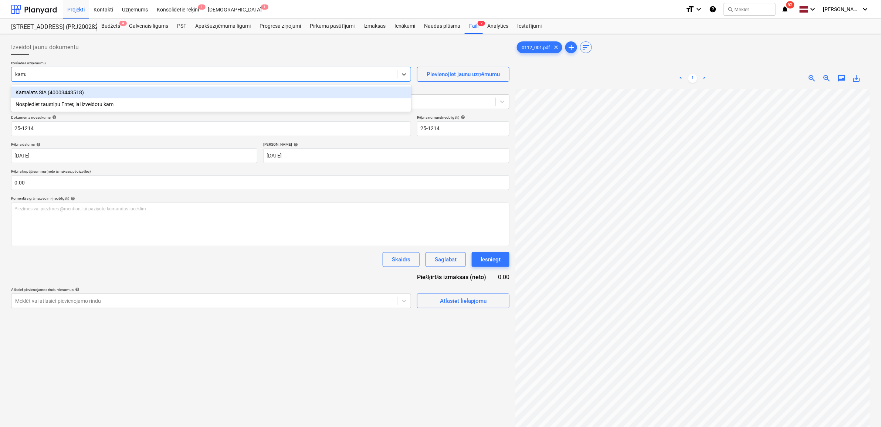
type input "[PERSON_NAME]"
click at [115, 95] on div "Kamalats SIA (40003443518)" at bounding box center [211, 92] width 400 height 12
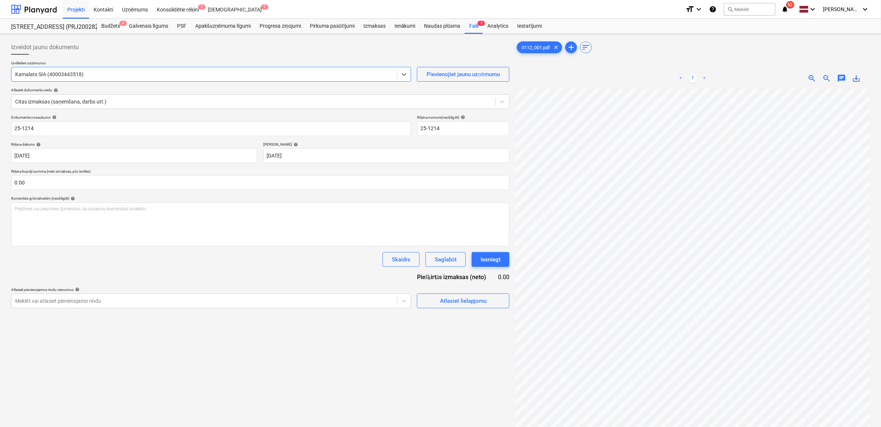
click at [858, 80] on span "save_alt" at bounding box center [856, 78] width 9 height 9
drag, startPoint x: 37, startPoint y: 128, endPoint x: 43, endPoint y: 128, distance: 5.9
click at [37, 128] on input "25-1214" at bounding box center [211, 128] width 400 height 15
drag, startPoint x: 34, startPoint y: 129, endPoint x: 0, endPoint y: 128, distance: 34.4
click at [0, 128] on html "Projekti Kontakti Uzņēmums Konsolidētie rēķini 1 Iesūtne 1 format_size keyboard…" at bounding box center [440, 213] width 881 height 427
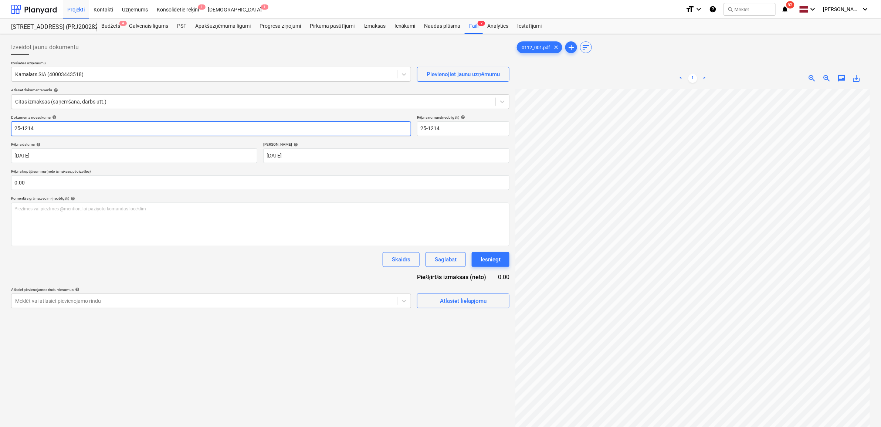
paste input "0112_001"
type input "0112_001.pdf"
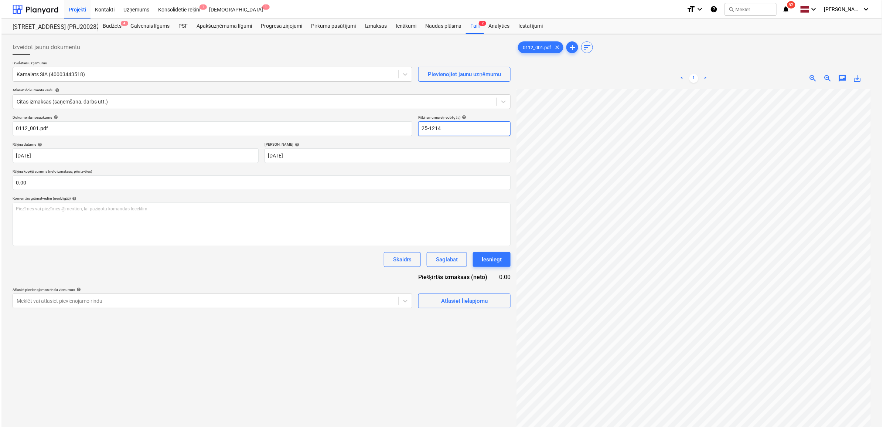
scroll to position [0, 23]
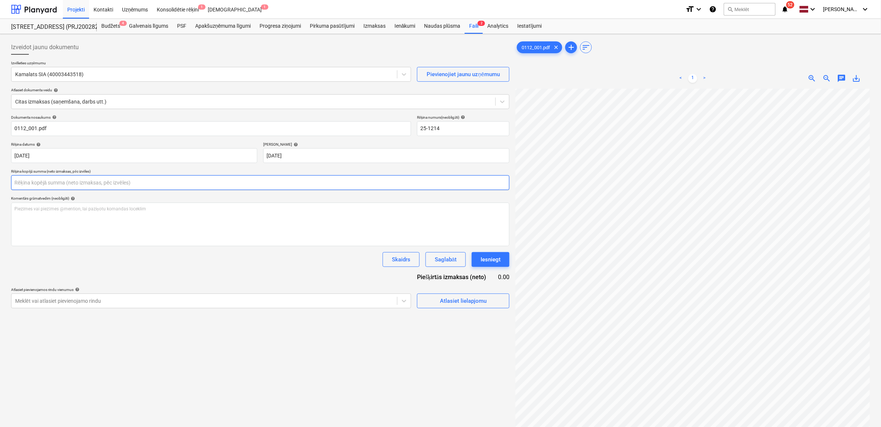
click at [257, 190] on input "text" at bounding box center [260, 182] width 498 height 15
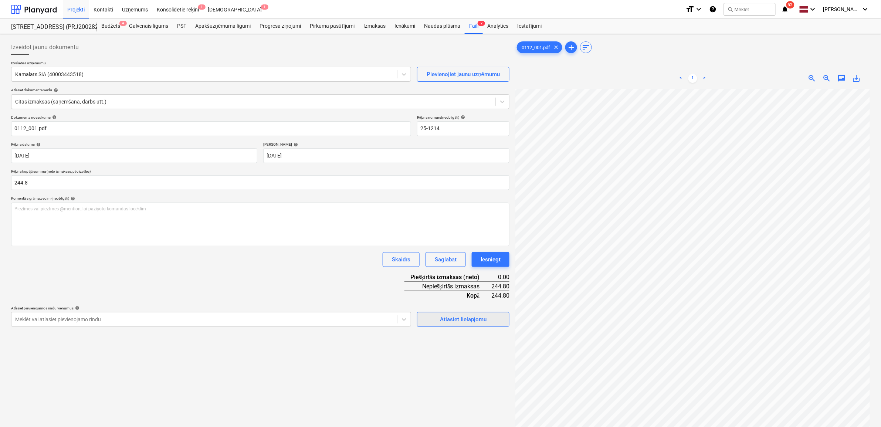
type input "244.80"
click at [458, 320] on div "Atlasiet lielapjomu" at bounding box center [463, 320] width 47 height 10
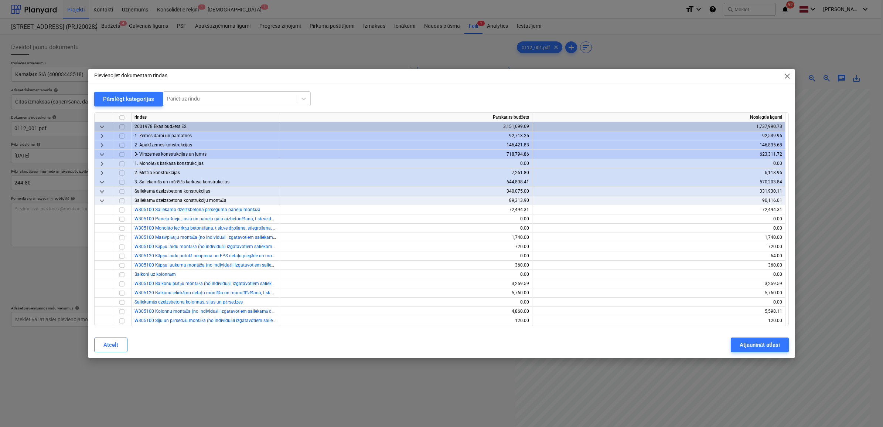
click at [100, 154] on span "keyboard_arrow_down" at bounding box center [102, 154] width 9 height 9
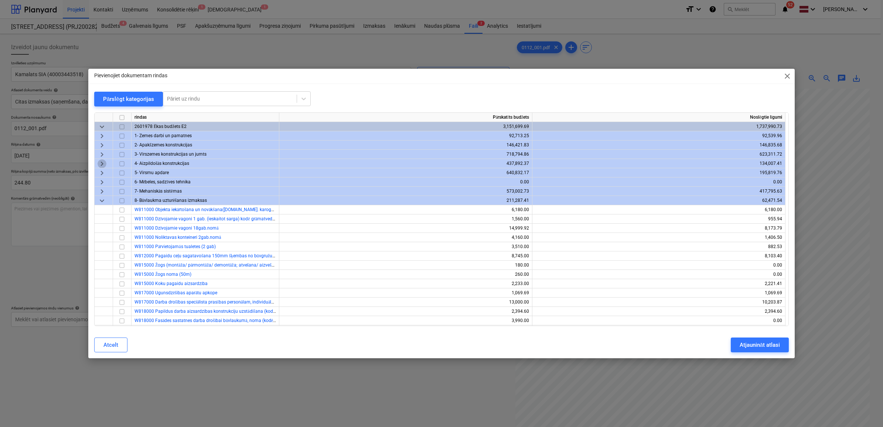
click at [102, 163] on span "keyboard_arrow_right" at bounding box center [102, 163] width 9 height 9
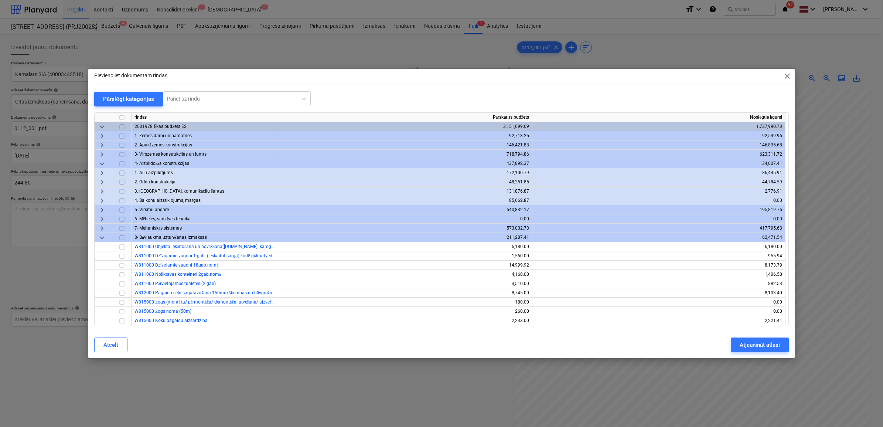
click at [103, 181] on span "keyboard_arrow_right" at bounding box center [102, 181] width 9 height 9
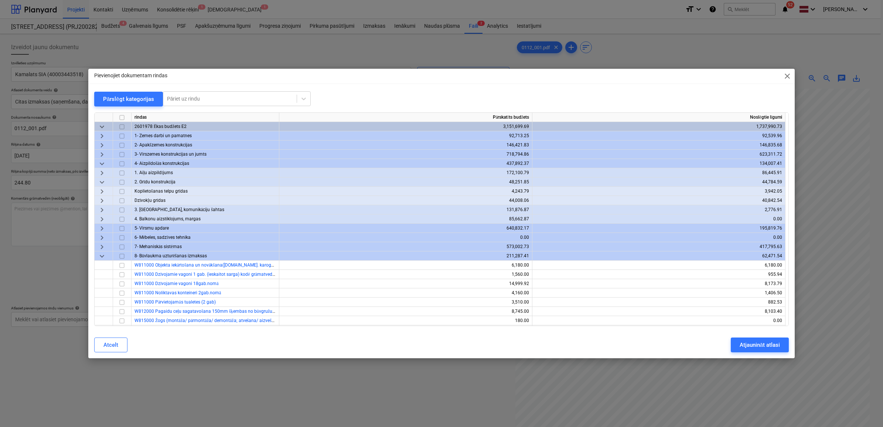
click at [100, 199] on span "keyboard_arrow_right" at bounding box center [102, 200] width 9 height 9
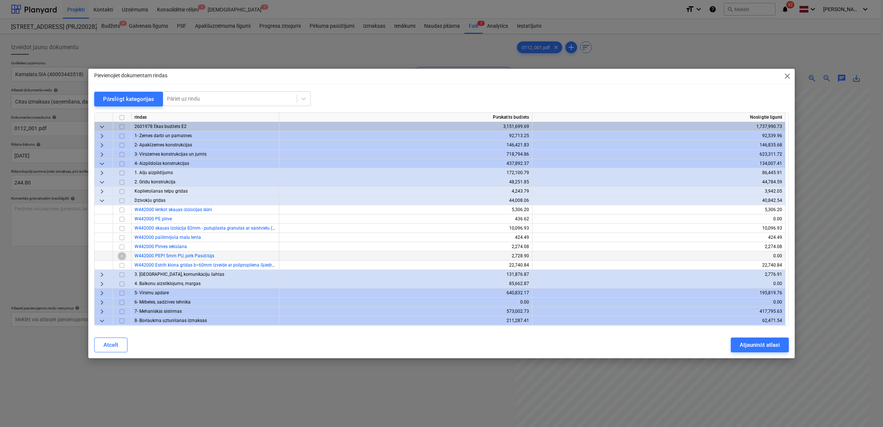
click at [123, 254] on input "checkbox" at bounding box center [122, 255] width 9 height 9
click at [100, 191] on span "keyboard_arrow_right" at bounding box center [102, 191] width 9 height 9
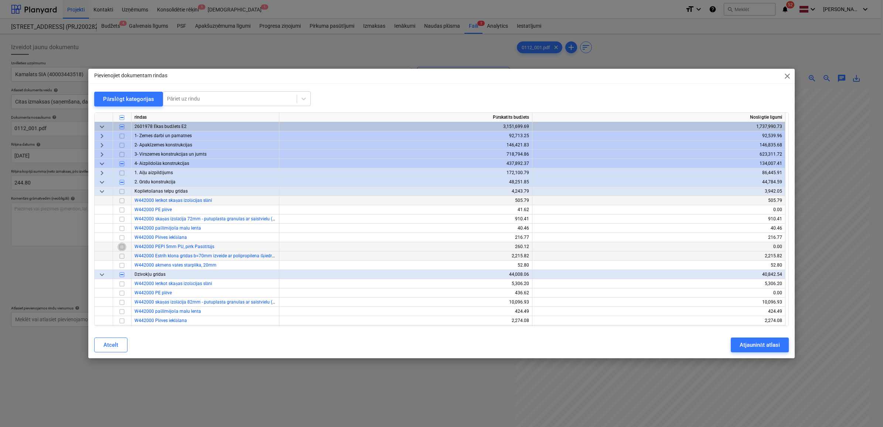
click at [122, 247] on input "checkbox" at bounding box center [122, 246] width 9 height 9
click at [774, 343] on div "Atjaunināt atlasi" at bounding box center [760, 345] width 40 height 10
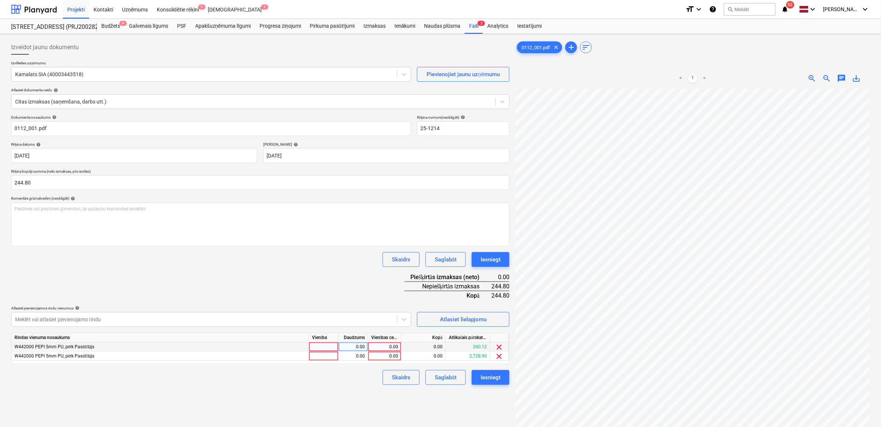
click at [381, 346] on div "0.00" at bounding box center [384, 346] width 27 height 9
type input "260.12"
click at [387, 356] on div "0.00" at bounding box center [384, 356] width 27 height 9
click at [498, 357] on span "clear" at bounding box center [499, 356] width 9 height 9
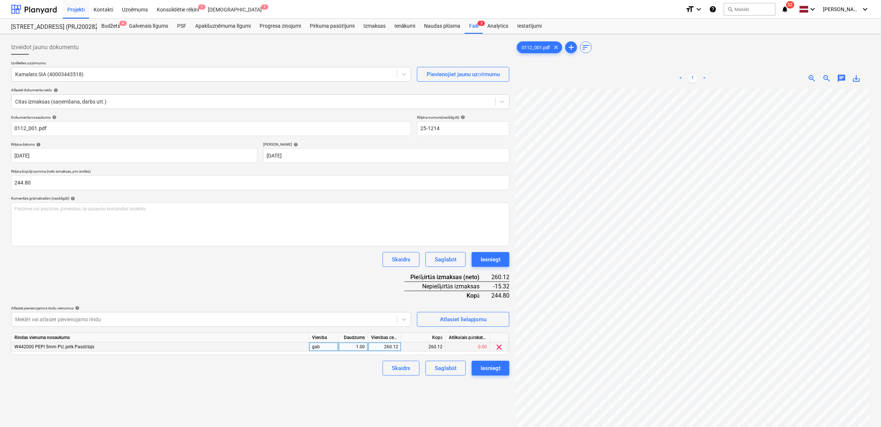
click at [383, 347] on div "260.12" at bounding box center [384, 346] width 27 height 9
type input "244.8"
click at [334, 384] on div "Izveidot jaunu dokumentu Izvēlieties uzņēmumu Kamalats SIA (40003443518) Pievie…" at bounding box center [260, 267] width 504 height 461
click at [489, 369] on div "Iesniegt" at bounding box center [490, 368] width 20 height 10
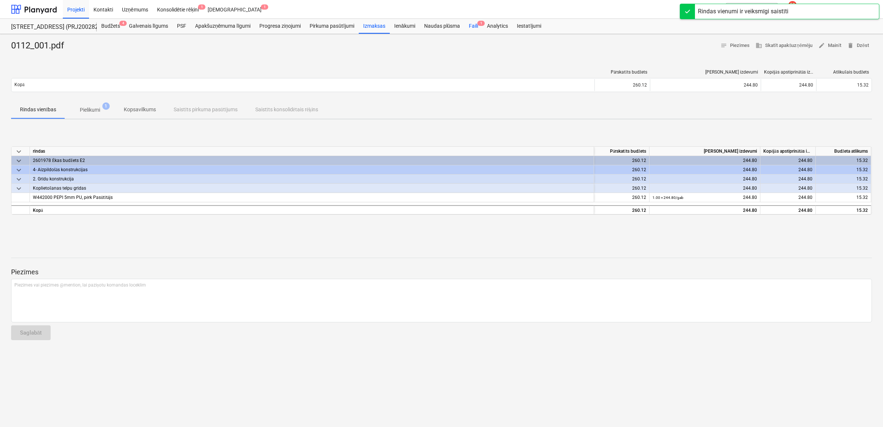
click at [475, 26] on div "Faili 1" at bounding box center [474, 26] width 18 height 15
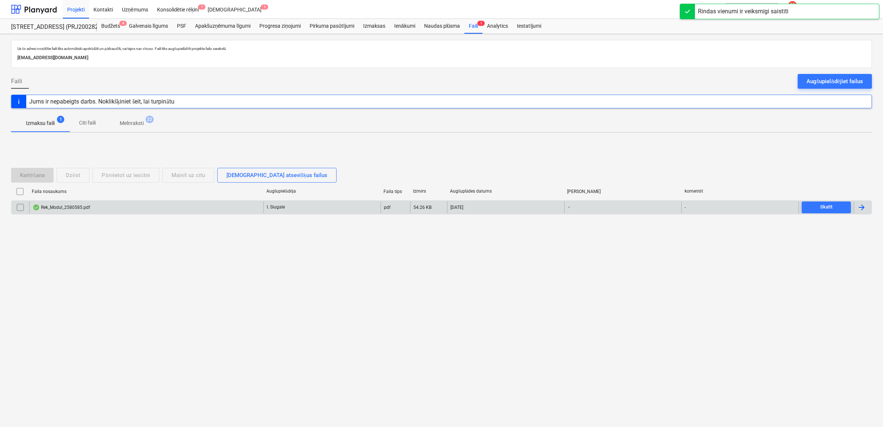
click at [104, 205] on div "Rek_Modul_2580585.pdf" at bounding box center [146, 207] width 234 height 12
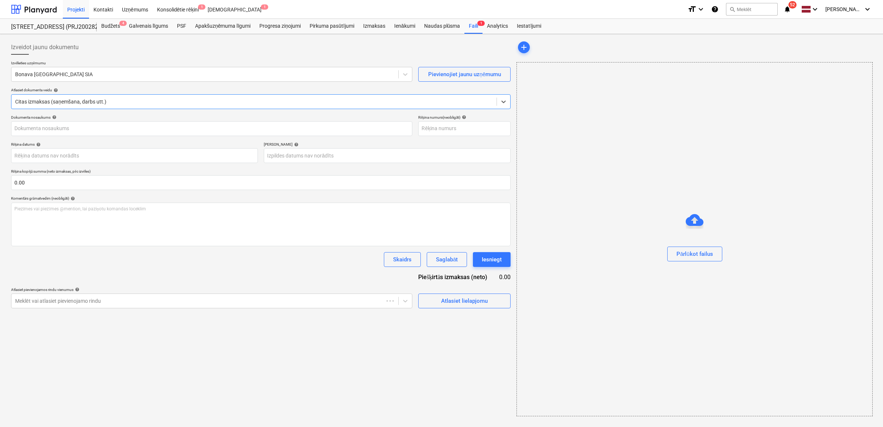
type input "2580585"
